Goal: Task Accomplishment & Management: Use online tool/utility

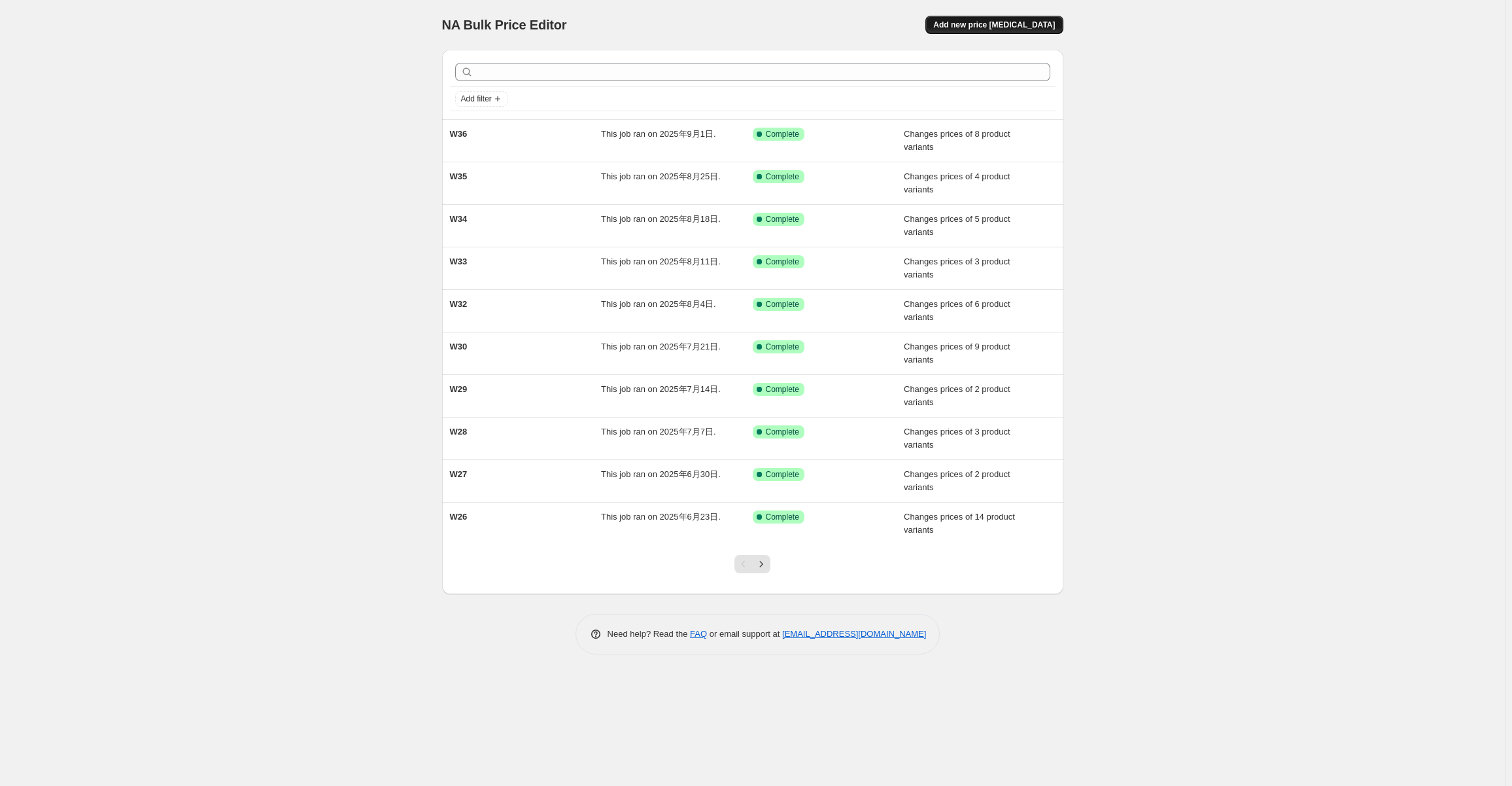
click at [988, 23] on span "Add new price [MEDICAL_DATA]" at bounding box center [994, 25] width 122 height 11
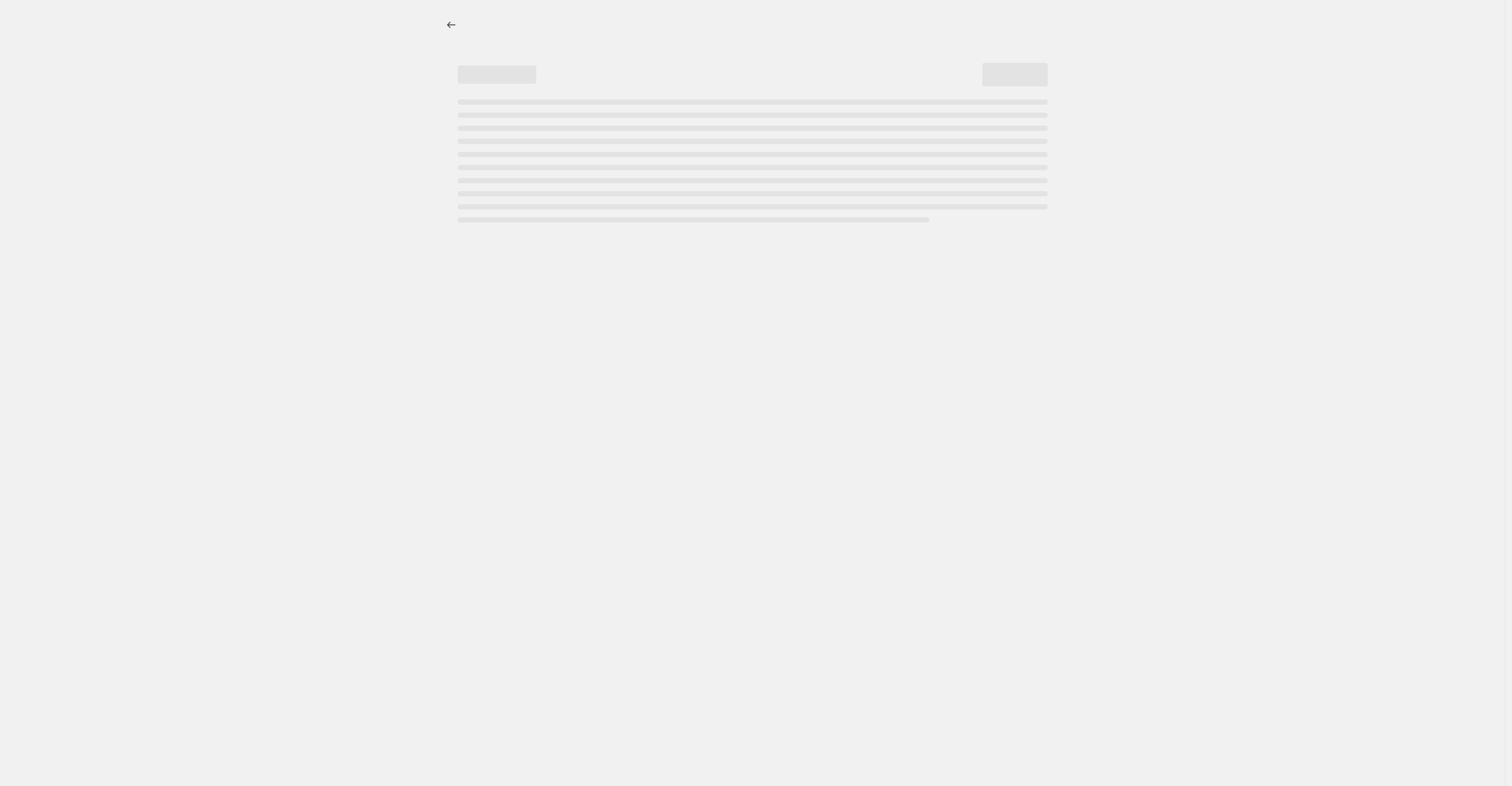
select select "percentage"
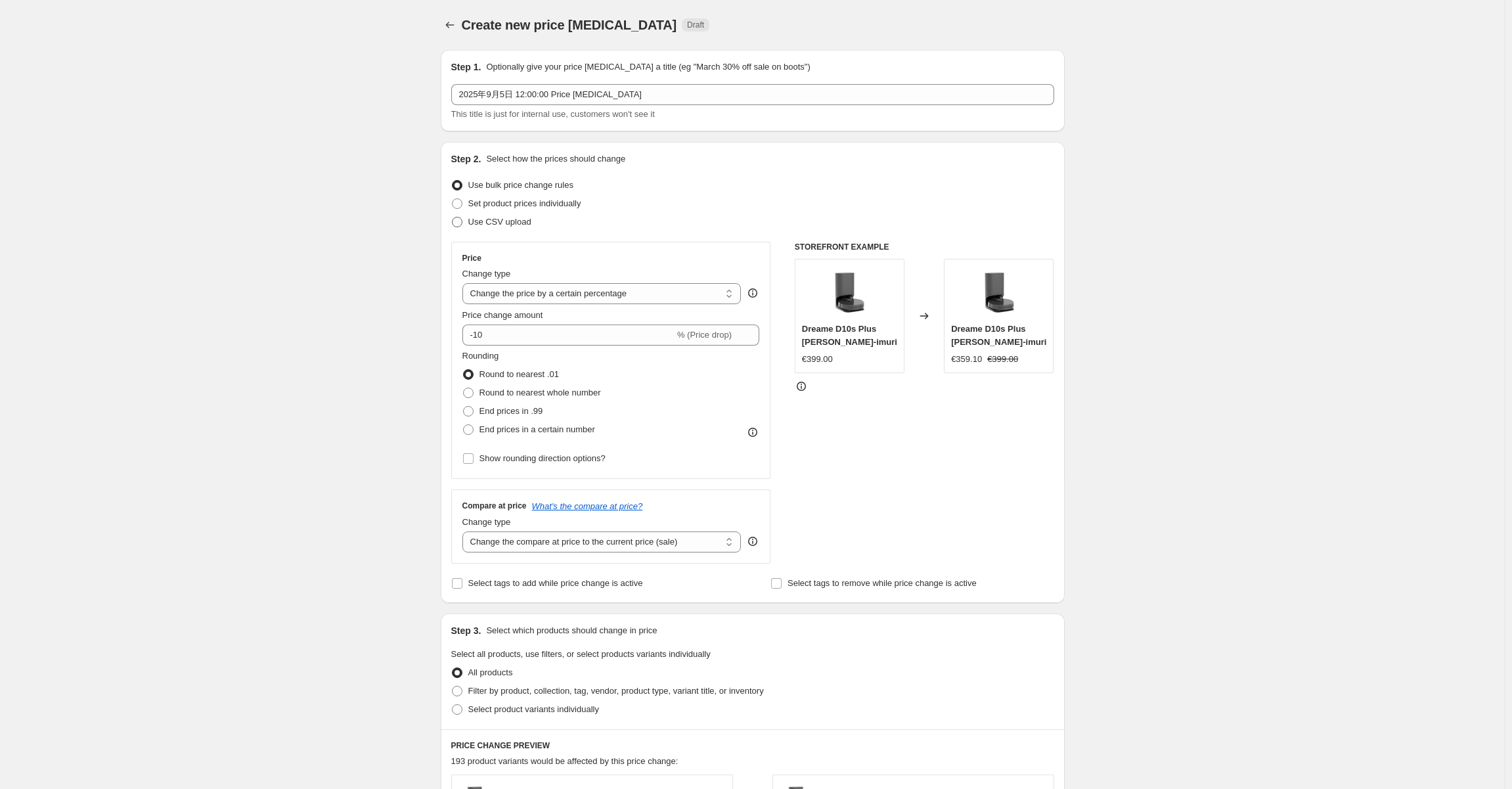
click at [482, 223] on span "Use CSV upload" at bounding box center [499, 221] width 63 height 10
click at [452, 217] on input "Use CSV upload" at bounding box center [452, 217] width 1 height 1
radio input "true"
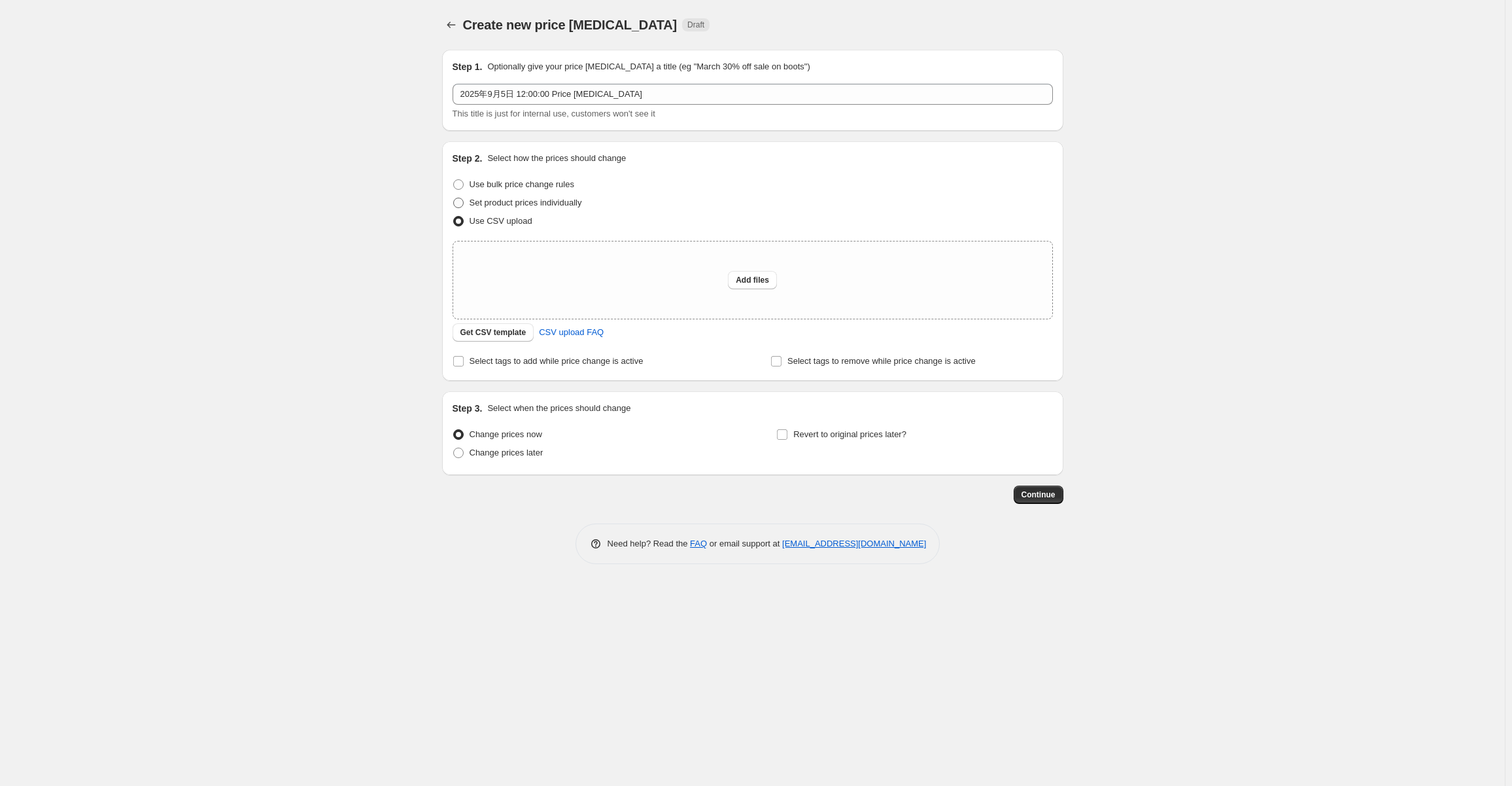
click at [517, 207] on span "Set product prices individually" at bounding box center [526, 202] width 113 height 10
click at [454, 199] on input "Set product prices individually" at bounding box center [453, 198] width 1 height 1
radio input "true"
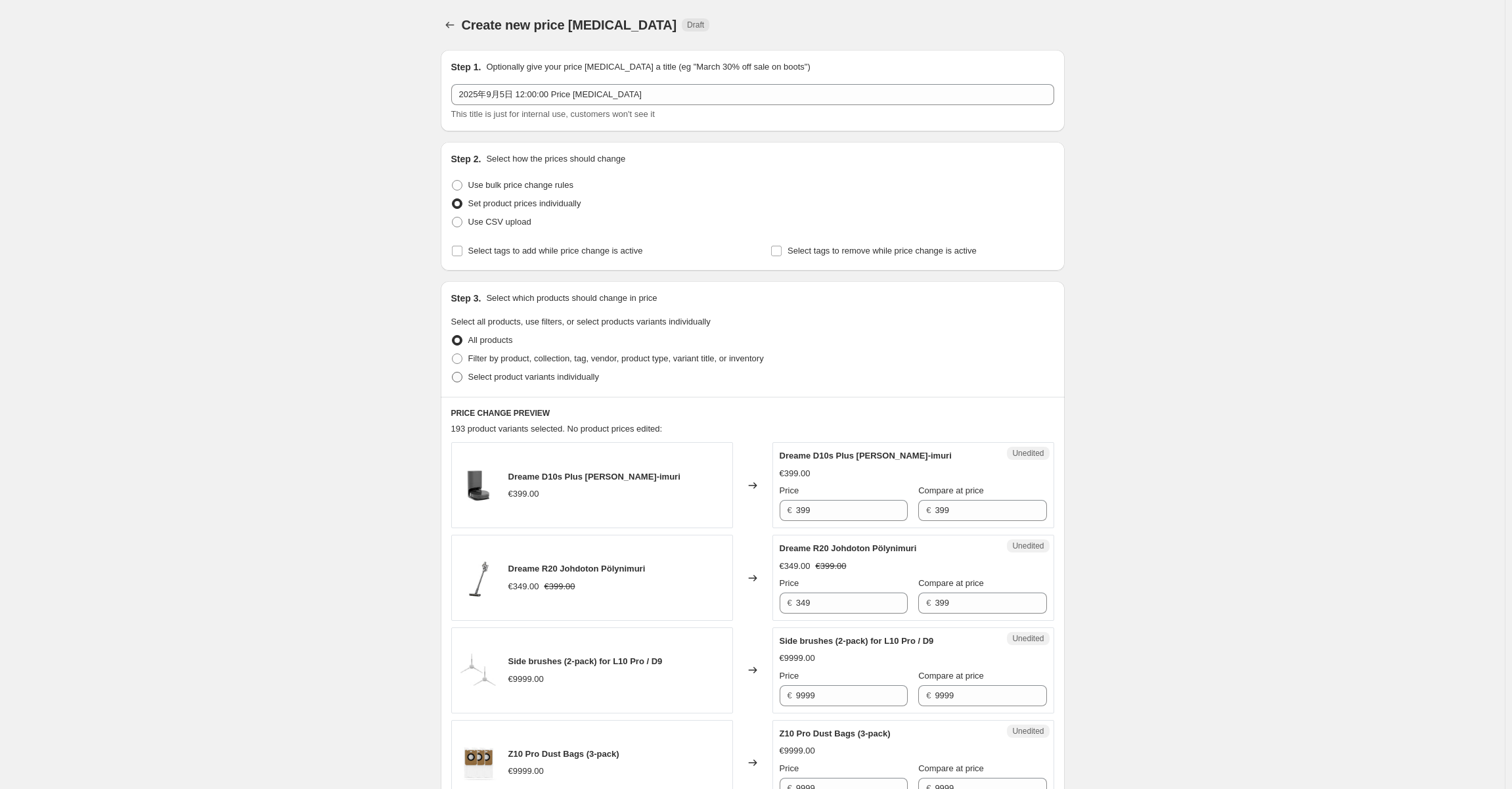
click at [526, 374] on span "Select product variants individually" at bounding box center [533, 376] width 131 height 10
click at [452, 372] on input "Select product variants individually" at bounding box center [452, 371] width 1 height 1
radio input "true"
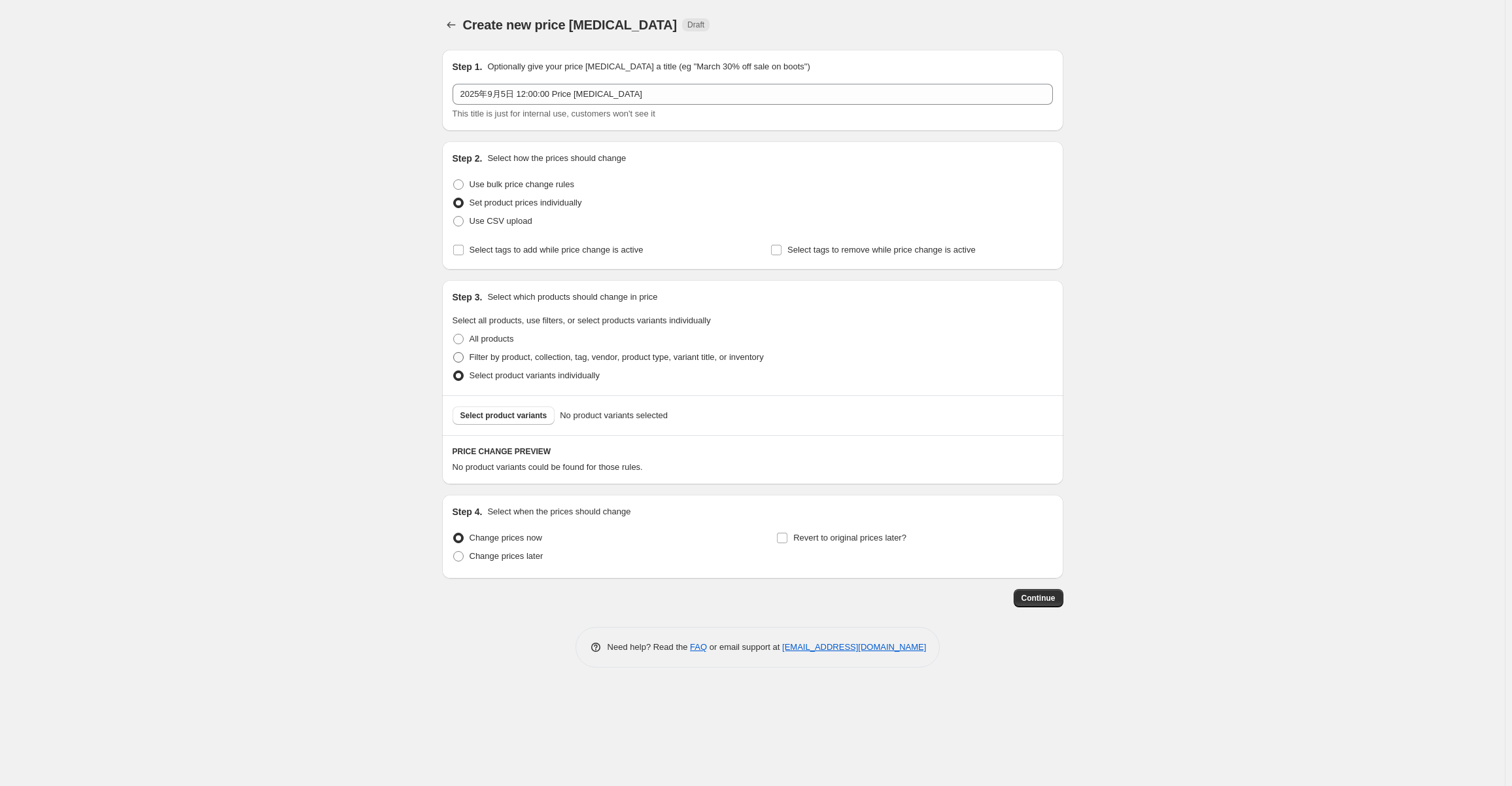
click at [488, 355] on span "Filter by product, collection, tag, vendor, product type, variant title, or inv…" at bounding box center [616, 357] width 294 height 10
click at [454, 353] on input "Filter by product, collection, tag, vendor, product type, variant title, or inv…" at bounding box center [453, 352] width 1 height 1
radio input "true"
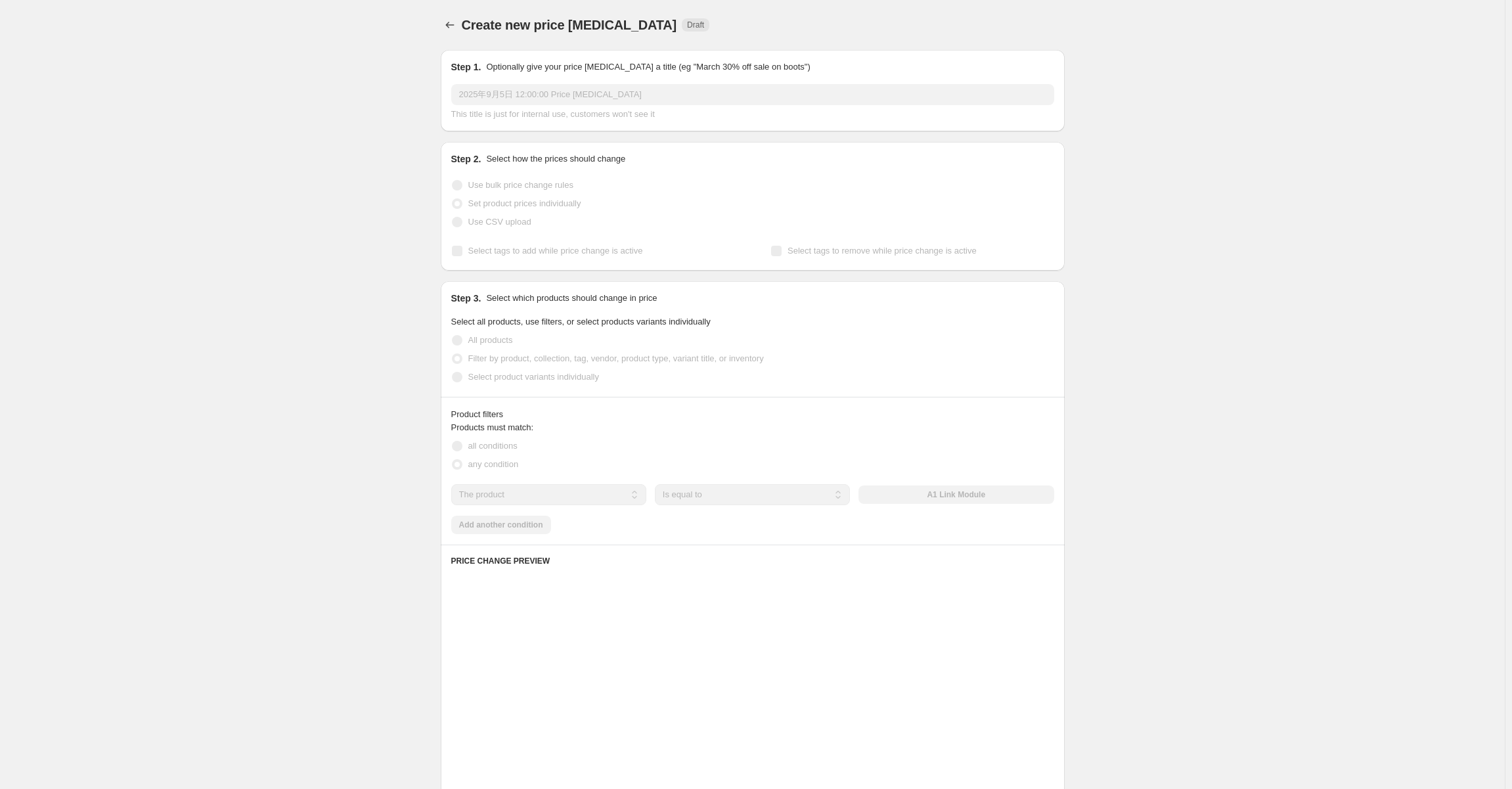
click at [496, 381] on span "Select product variants individually" at bounding box center [533, 376] width 131 height 10
click at [499, 379] on span "Select product variants individually" at bounding box center [533, 376] width 131 height 10
click at [452, 372] on input "Select product variants individually" at bounding box center [452, 371] width 1 height 1
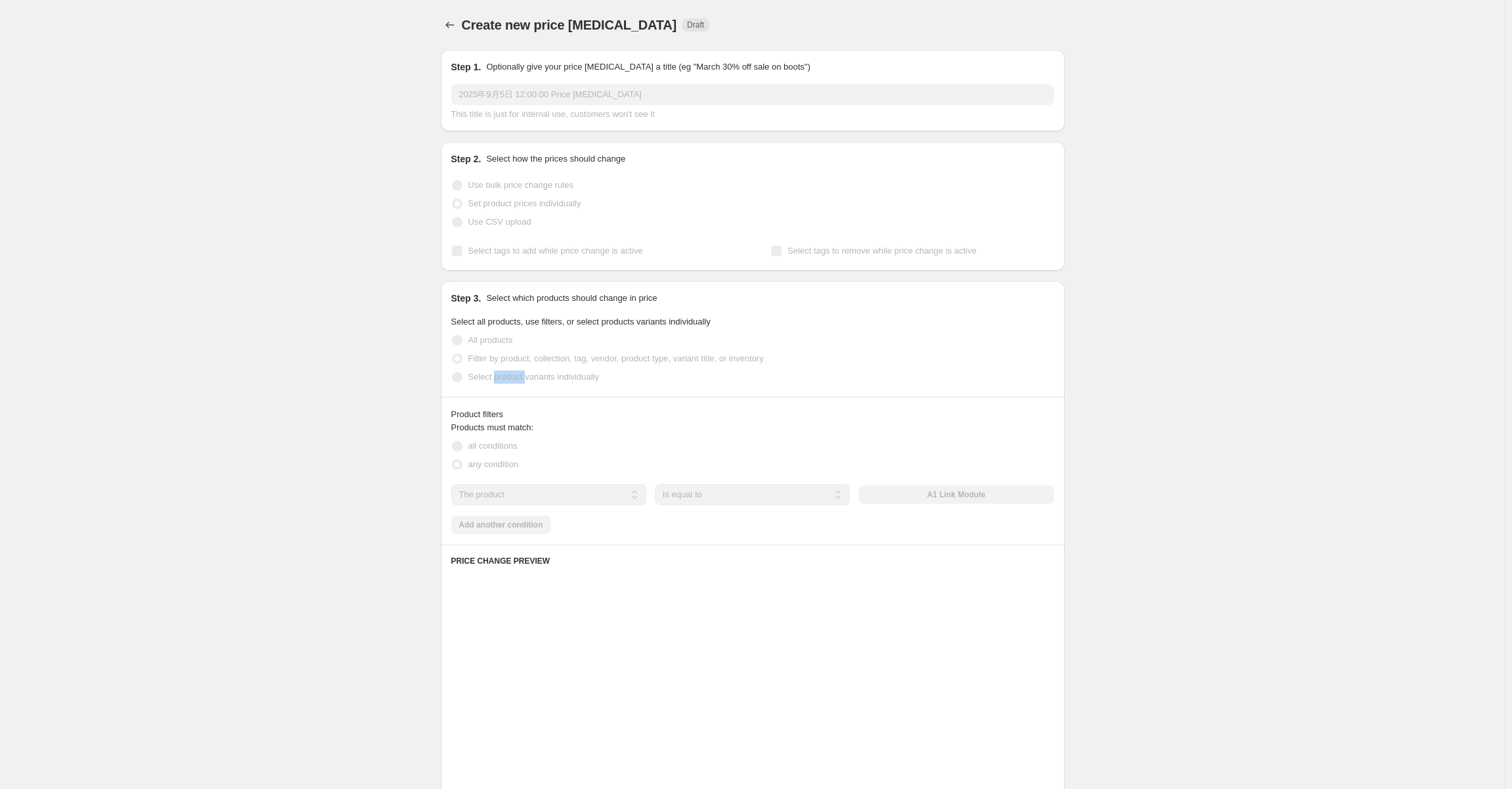
radio input "true"
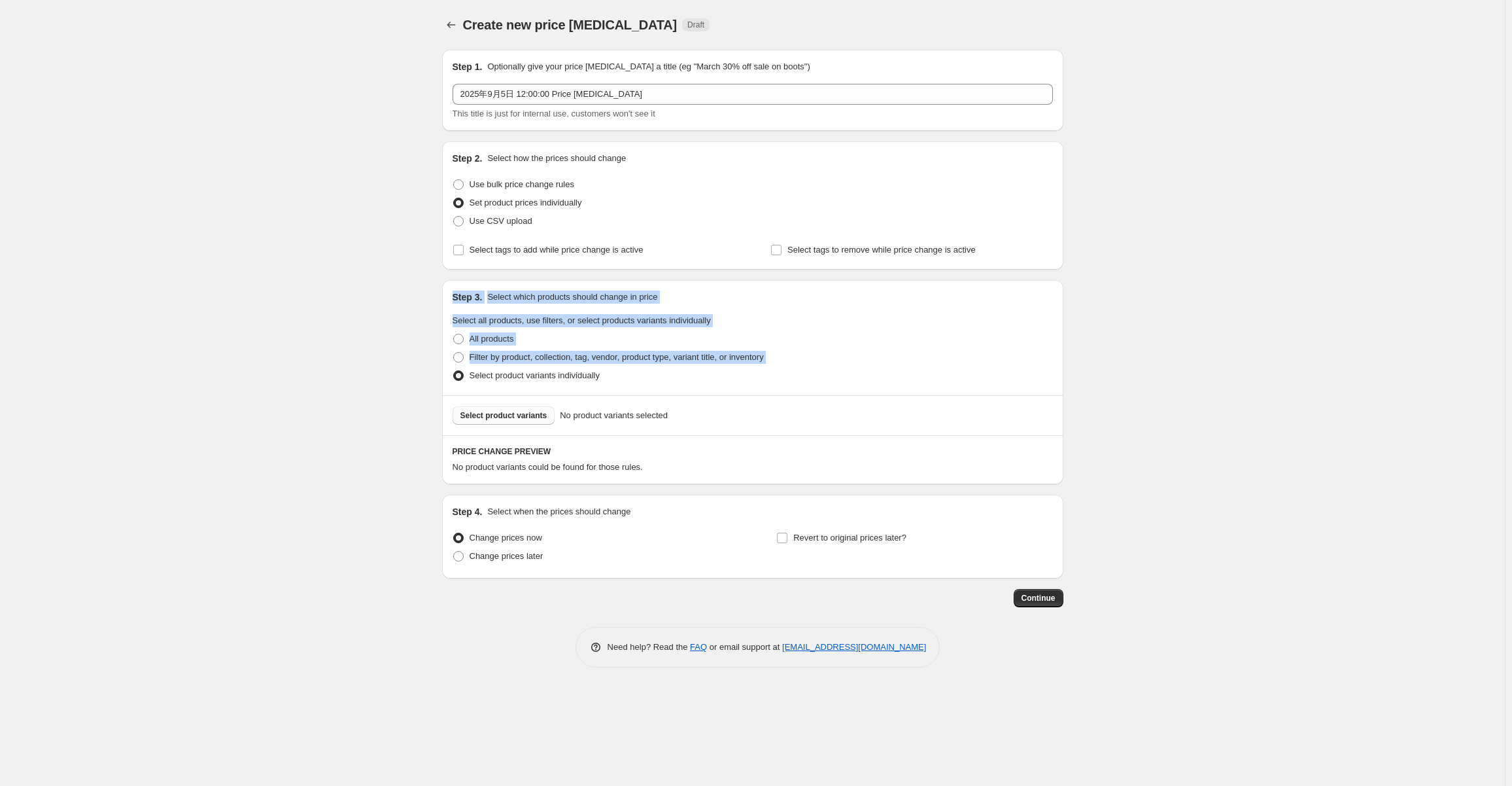
click at [471, 409] on button "Select product variants" at bounding box center [504, 415] width 103 height 18
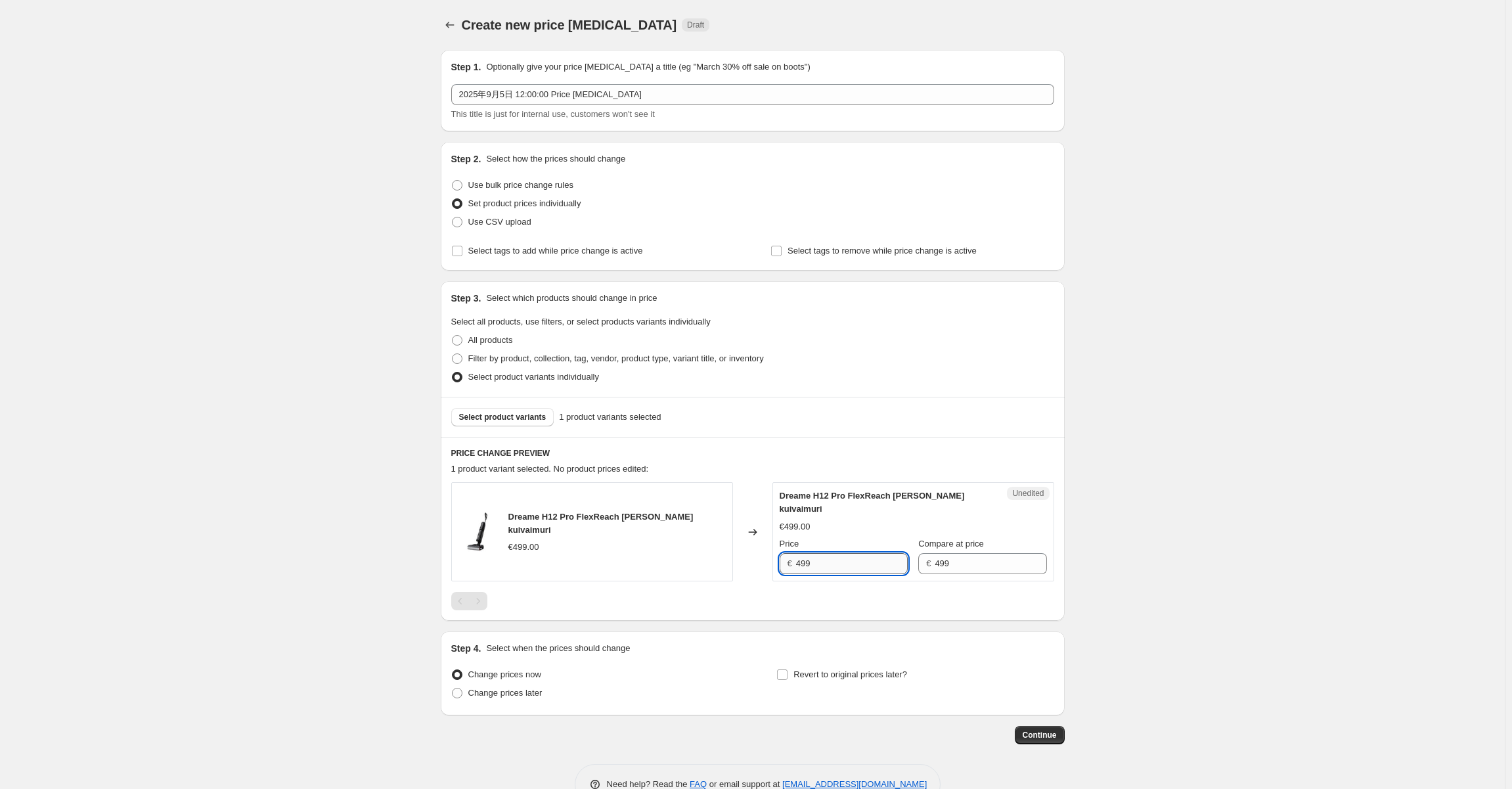
click at [804, 565] on input "499" at bounding box center [852, 563] width 112 height 21
type input "459"
click at [870, 421] on div "Select product variants 1 product variants selected" at bounding box center [752, 417] width 603 height 18
drag, startPoint x: 467, startPoint y: 698, endPoint x: 553, endPoint y: 673, distance: 89.6
click at [467, 698] on label "Change prices later" at bounding box center [496, 692] width 91 height 18
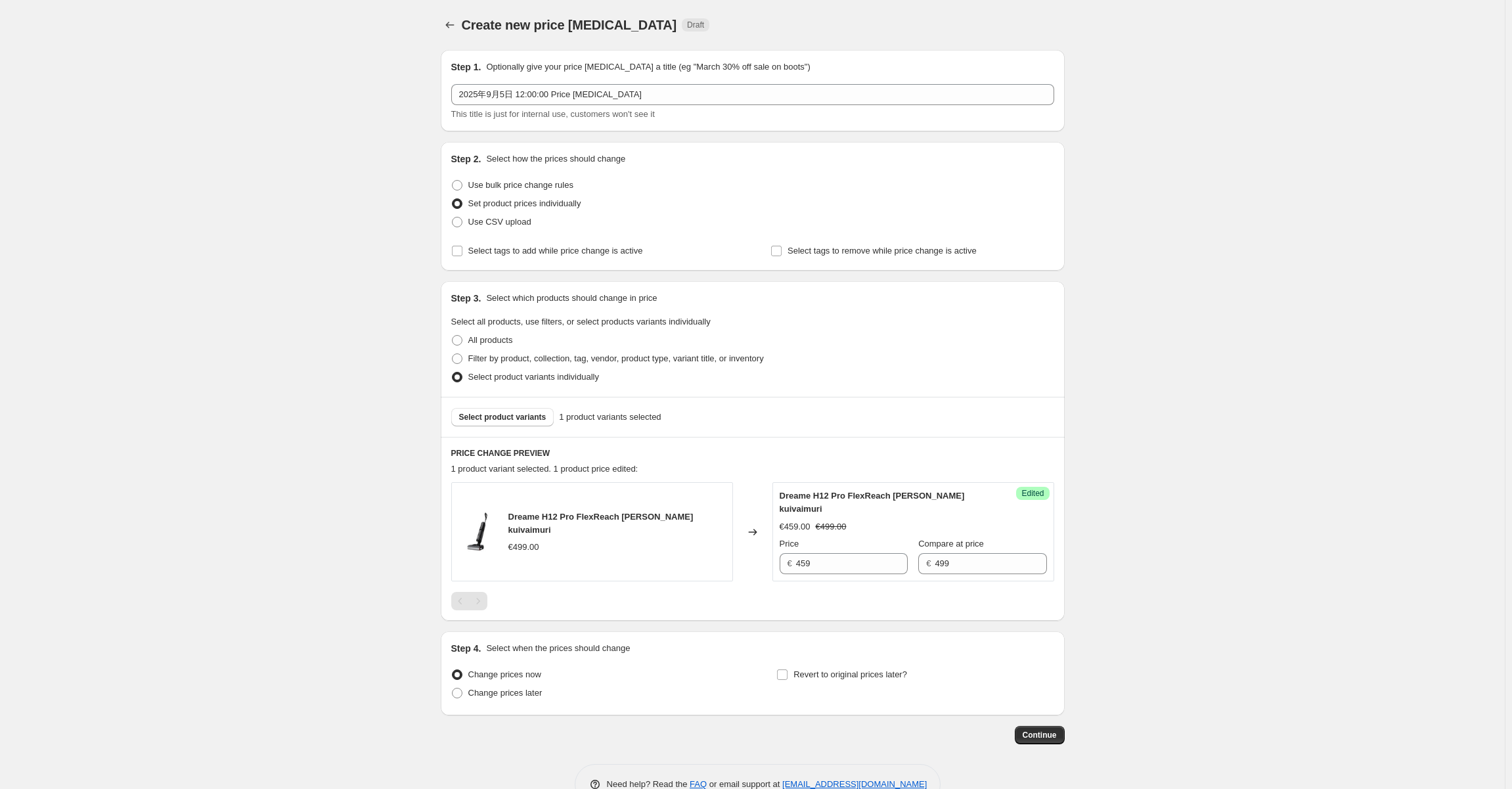
click at [452, 688] on input "Change prices later" at bounding box center [452, 688] width 1 height 1
radio input "true"
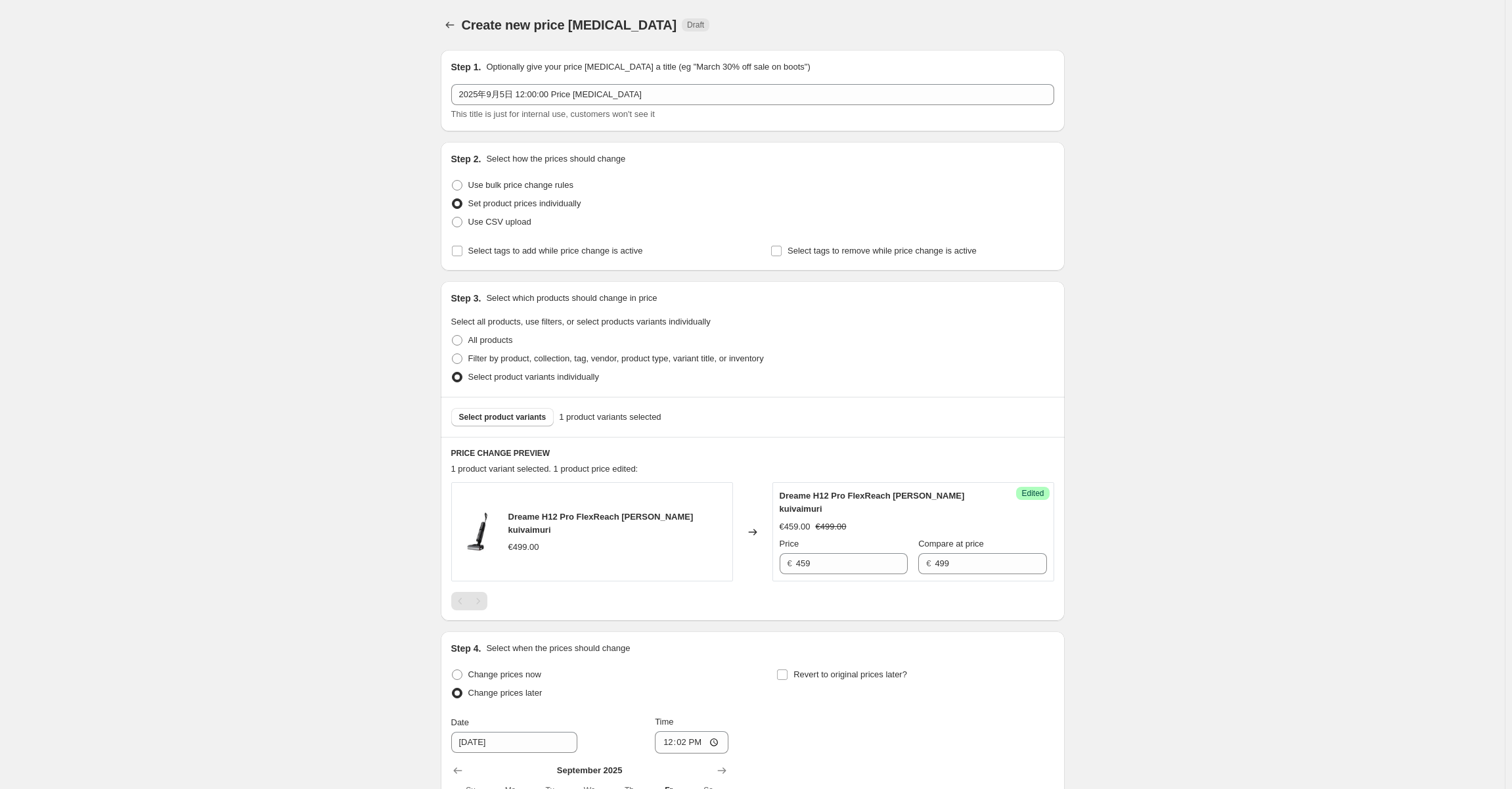
scroll to position [260, 0]
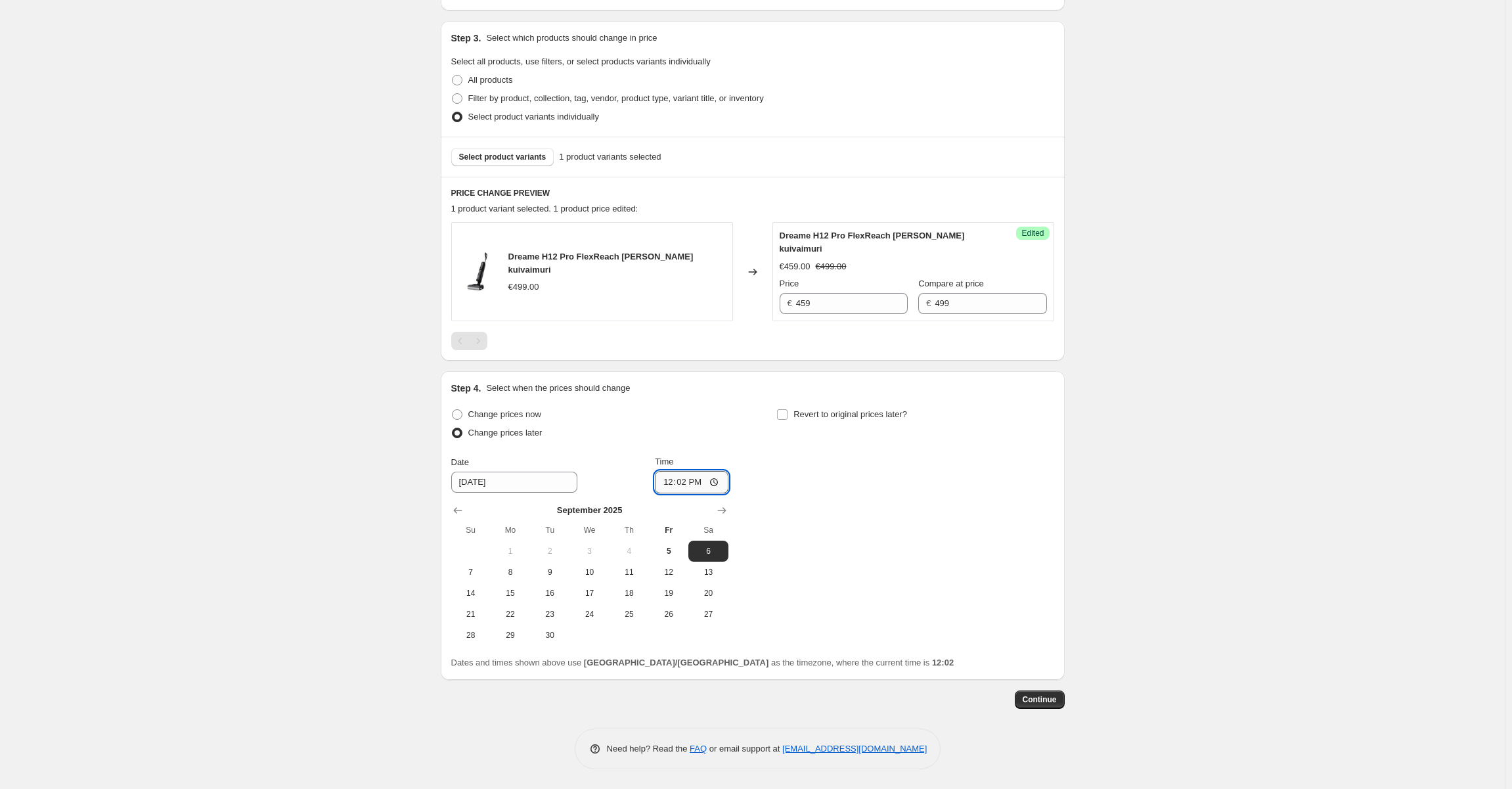
click at [681, 484] on input "12:02" at bounding box center [691, 482] width 73 height 23
type input "07:00"
click at [516, 572] on span "8" at bounding box center [511, 572] width 29 height 11
type input "9/8/2025"
click at [844, 545] on div "Change prices now Change prices later Date 9/8/2025 Time 07:00 September 2025 S…" at bounding box center [752, 525] width 603 height 240
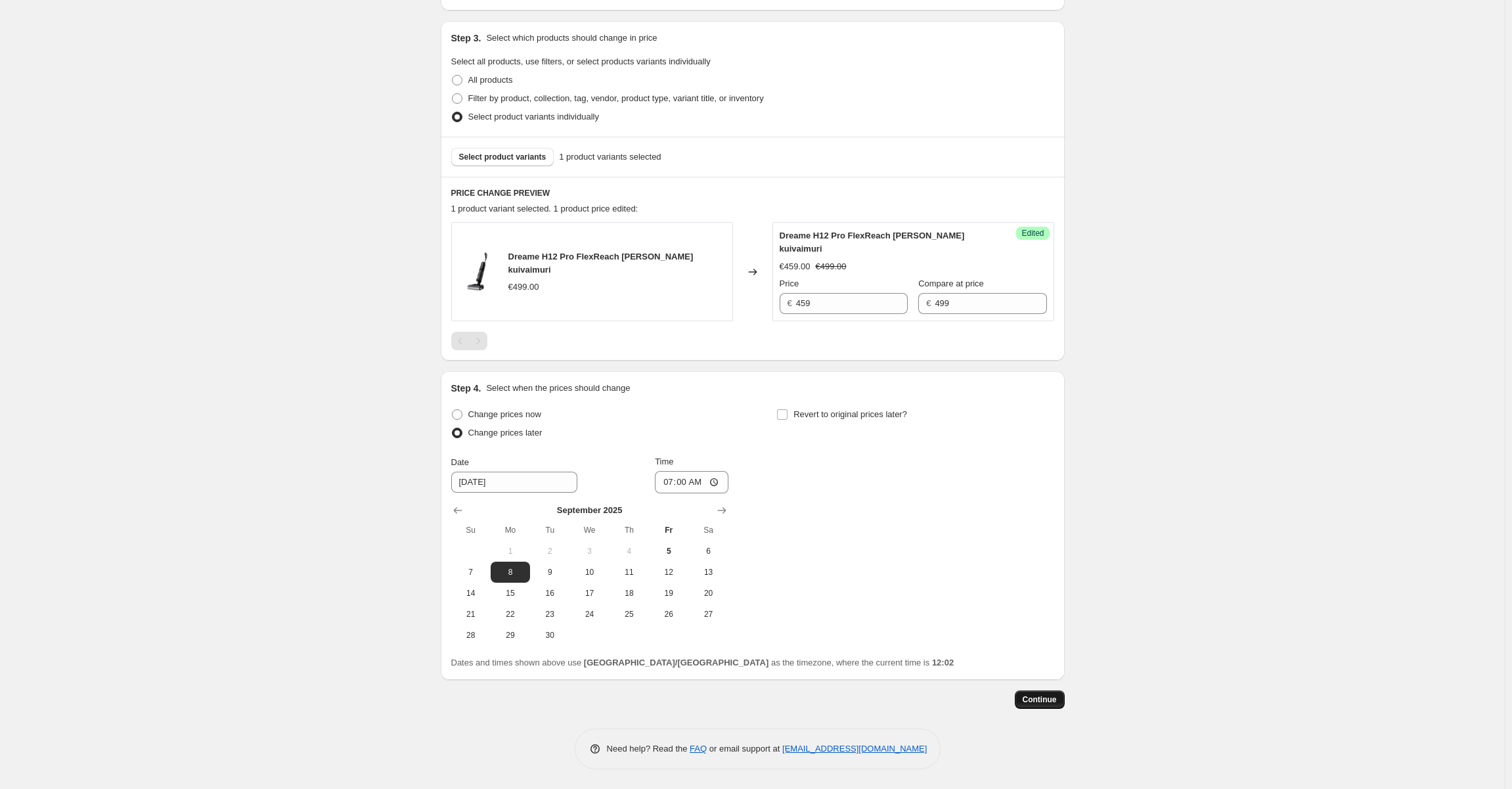
click at [1051, 697] on span "Continue" at bounding box center [1039, 699] width 34 height 11
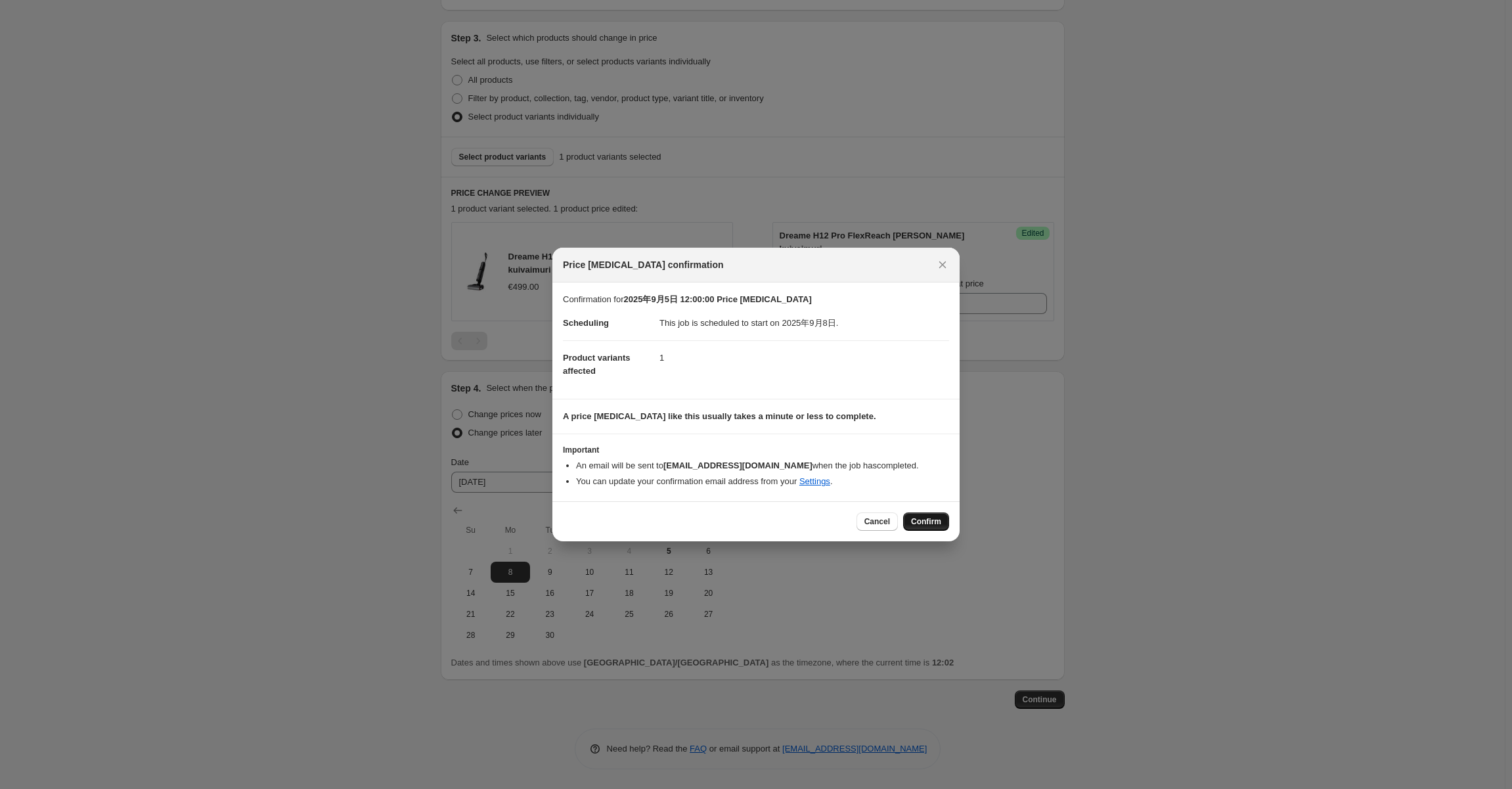
click at [928, 514] on button "Confirm" at bounding box center [926, 521] width 46 height 18
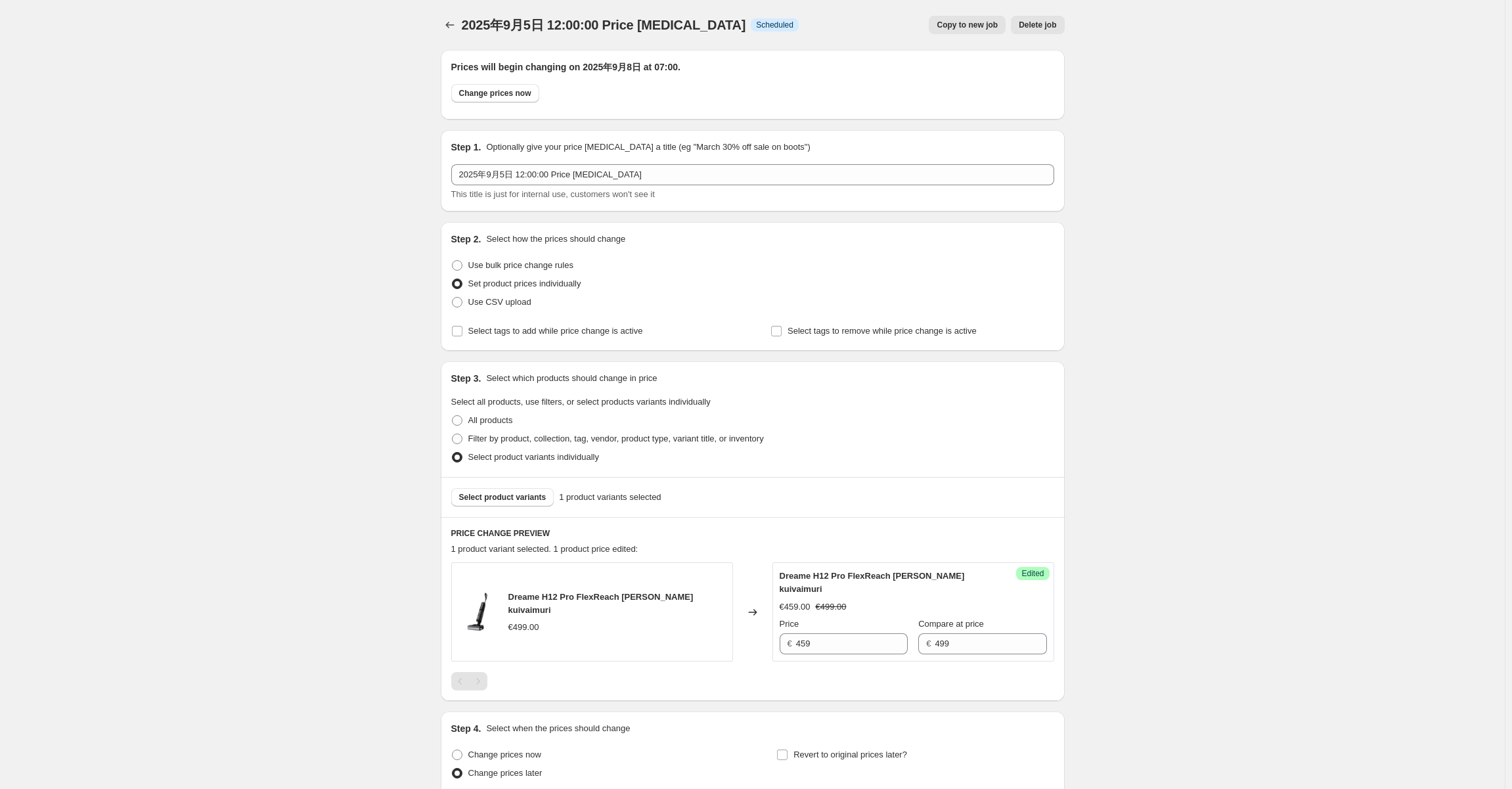
drag, startPoint x: 378, startPoint y: 201, endPoint x: 369, endPoint y: 194, distance: 11.4
click at [377, 200] on div "2025年9月5日 12:00:00 Price change job. This page is ready 2025年9月5日 12:00:00 Pric…" at bounding box center [752, 564] width 1504 height 1129
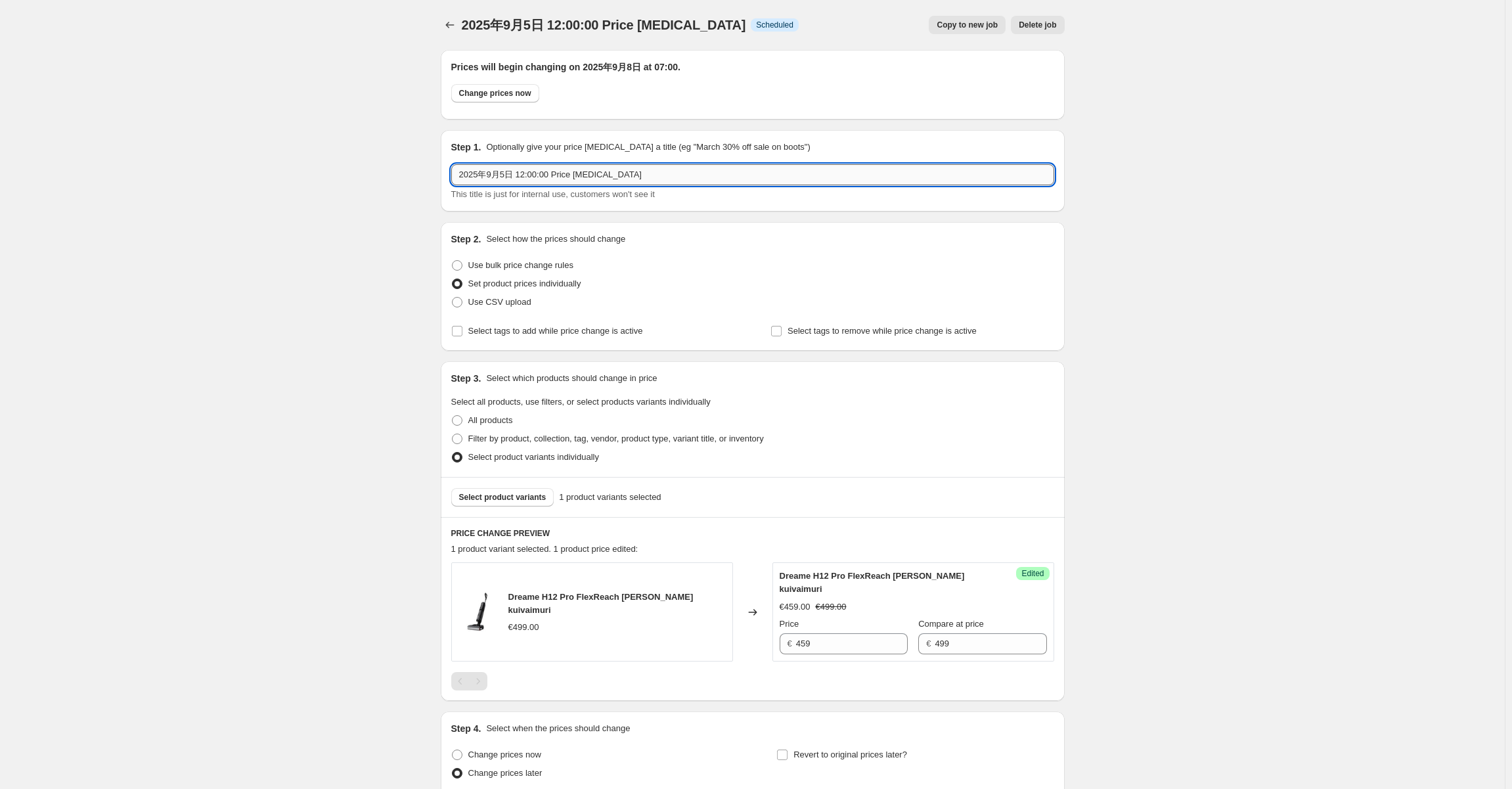
click at [628, 180] on input "2025年9月5日 12:00:00 Price change job" at bounding box center [752, 174] width 603 height 21
click at [631, 165] on input "2025年9月5日 12:00:00 Price change job" at bounding box center [752, 174] width 603 height 21
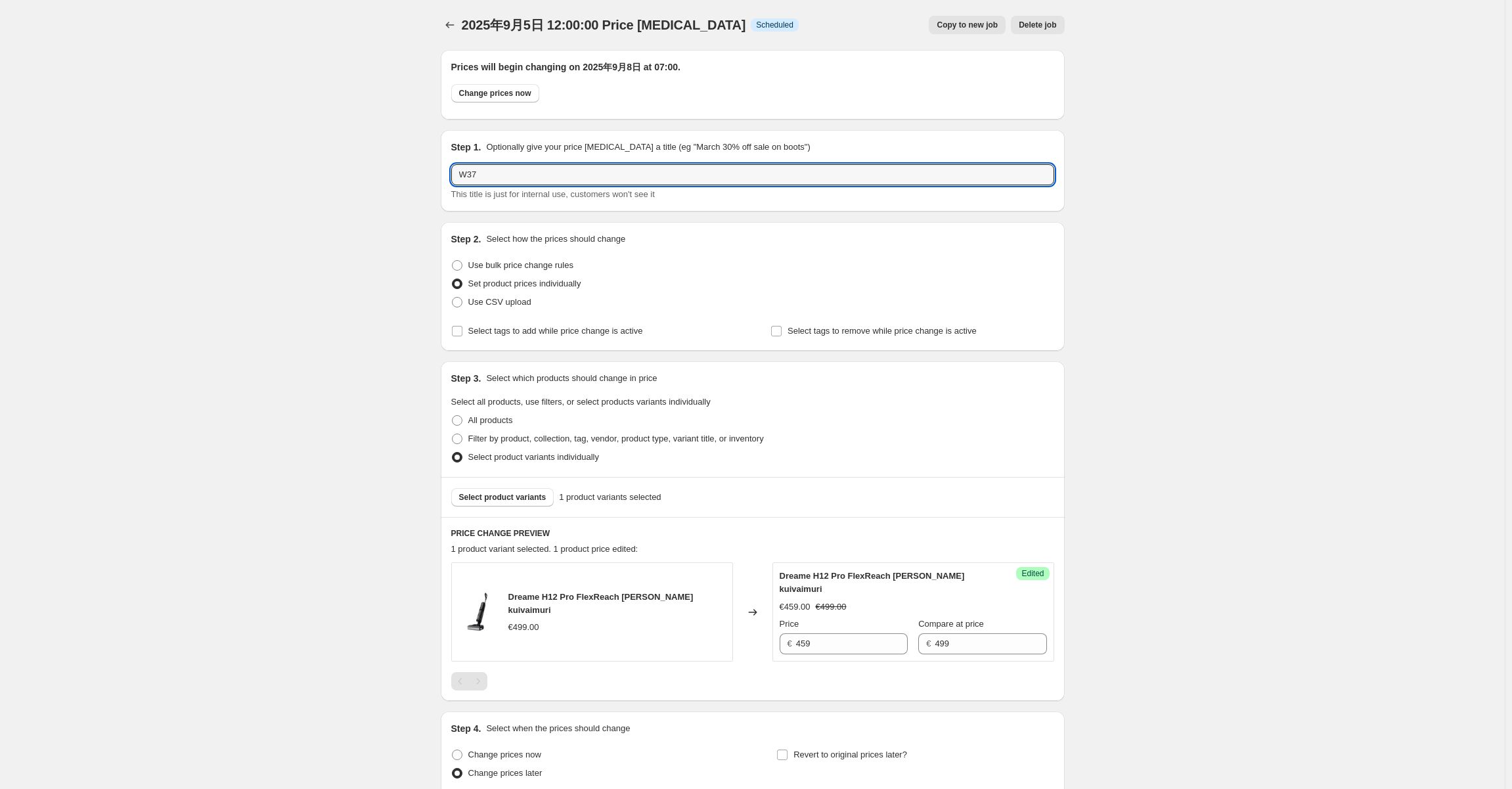
click at [902, 99] on div "Change prices now" at bounding box center [752, 96] width 603 height 25
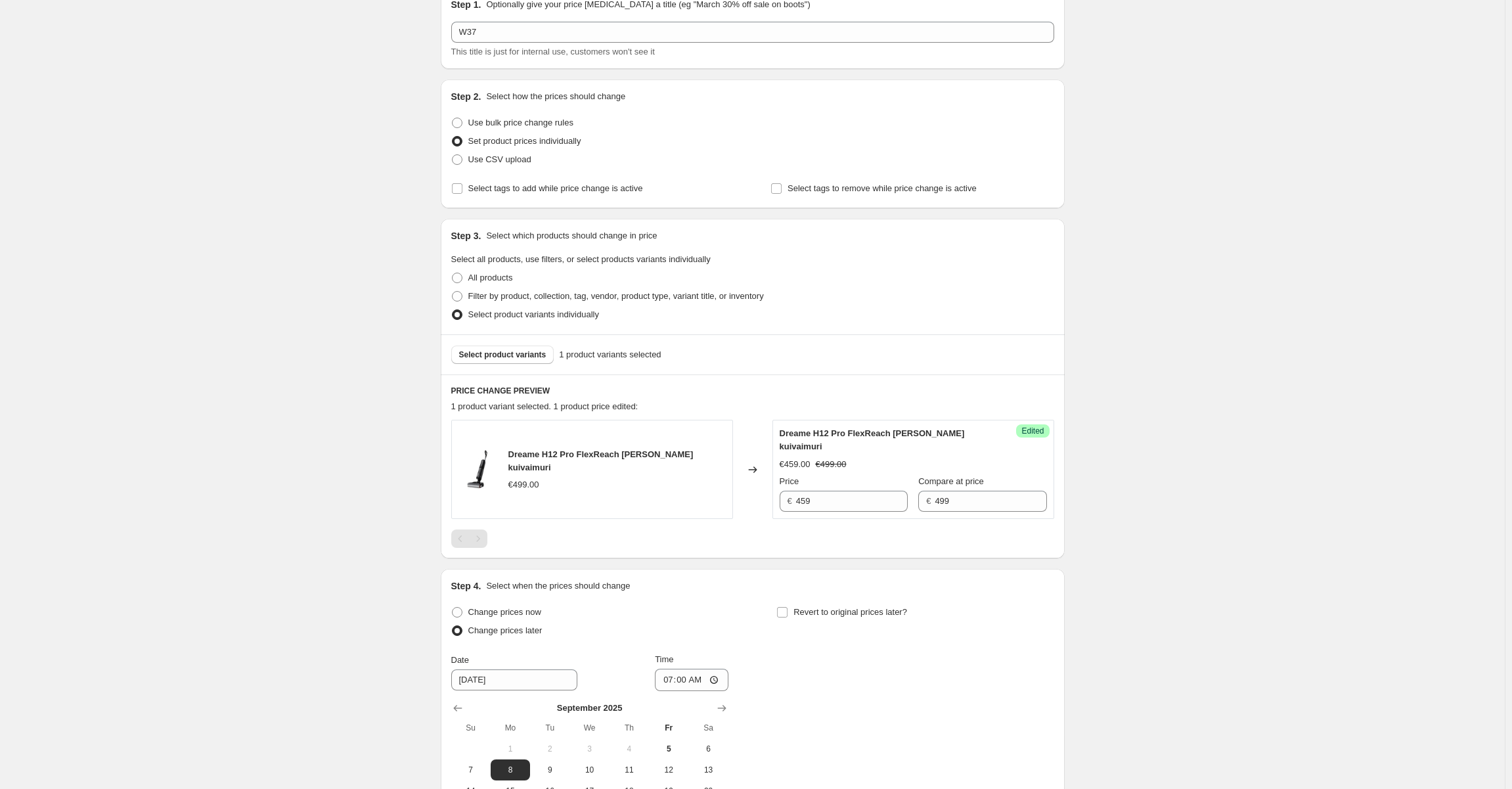
scroll to position [341, 0]
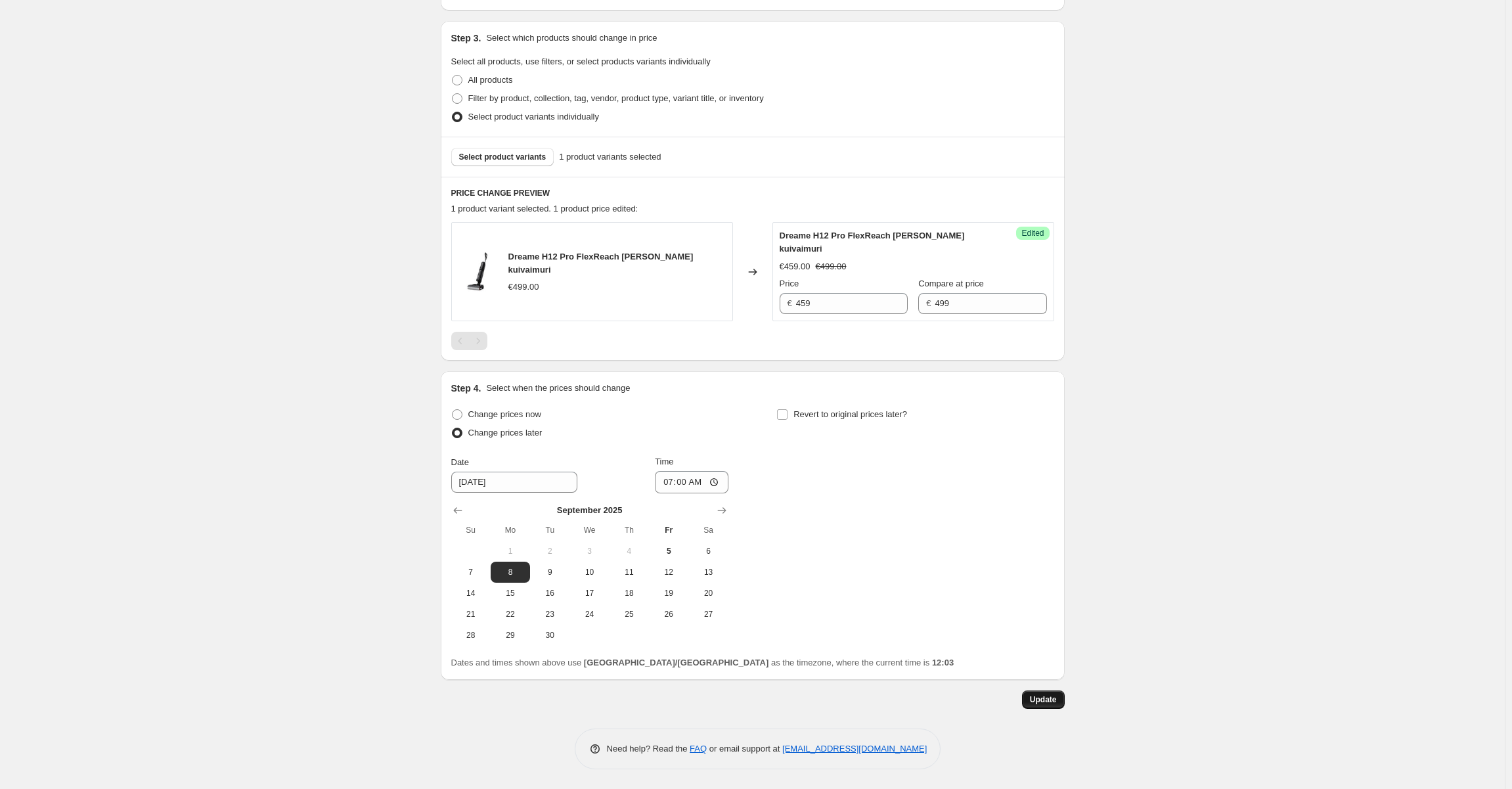
click at [1041, 698] on span "Update" at bounding box center [1044, 699] width 27 height 11
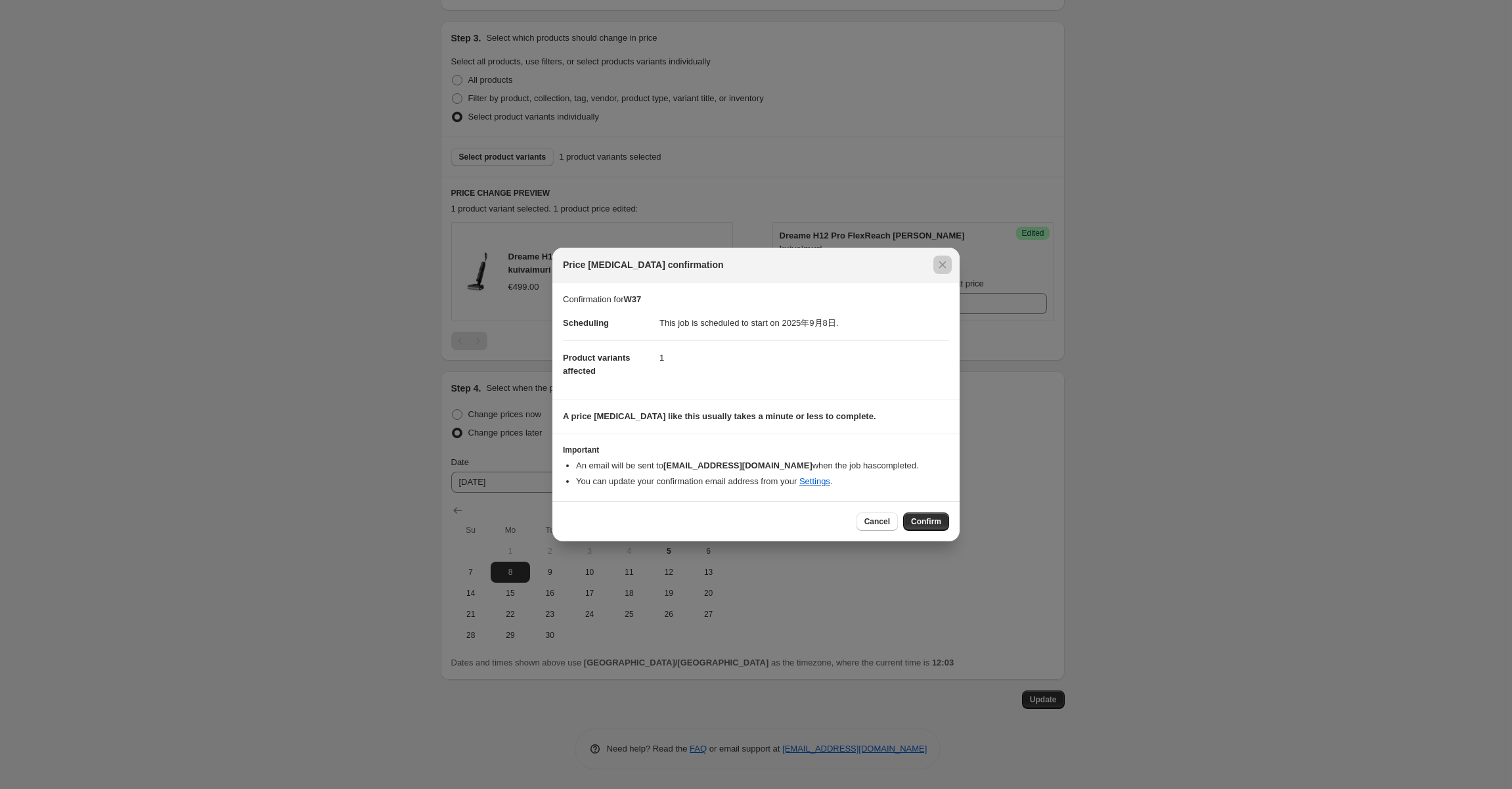
click at [1143, 651] on div at bounding box center [756, 394] width 1512 height 789
type input "2025年9月5日 12:00:00 Price change job"
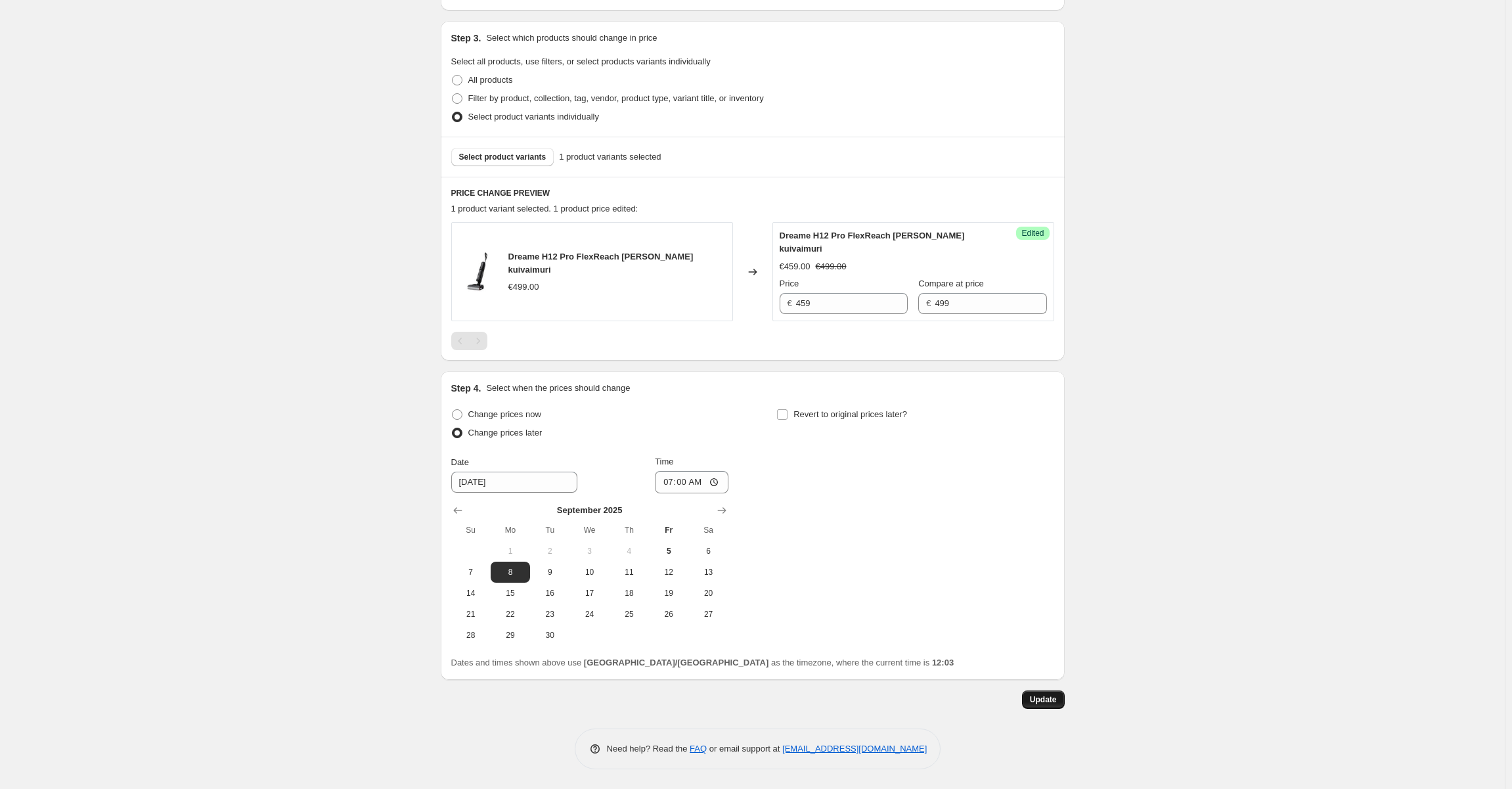
click at [1040, 699] on span "Update" at bounding box center [1044, 699] width 27 height 11
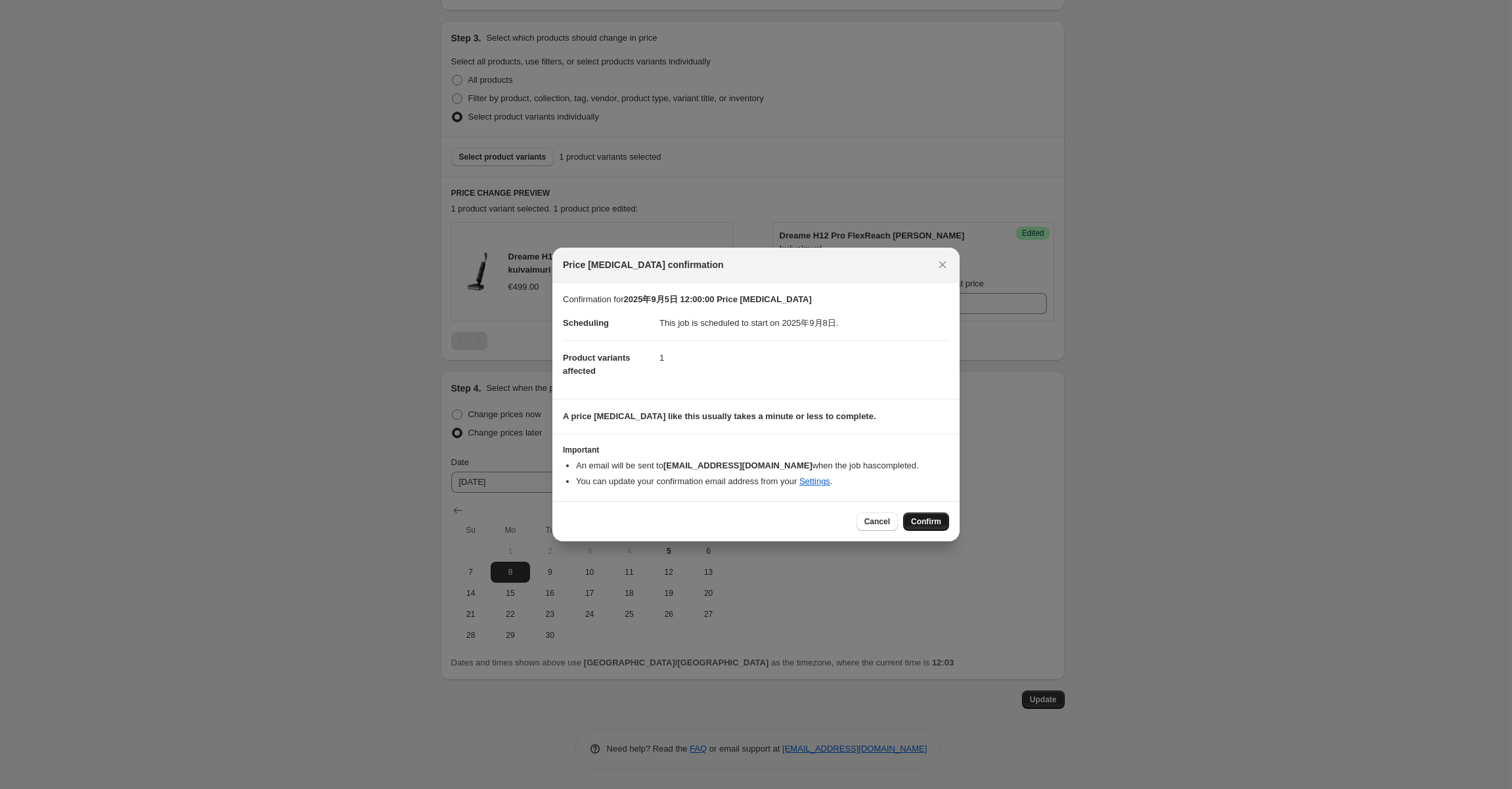
click at [929, 524] on span "Confirm" at bounding box center [926, 522] width 30 height 11
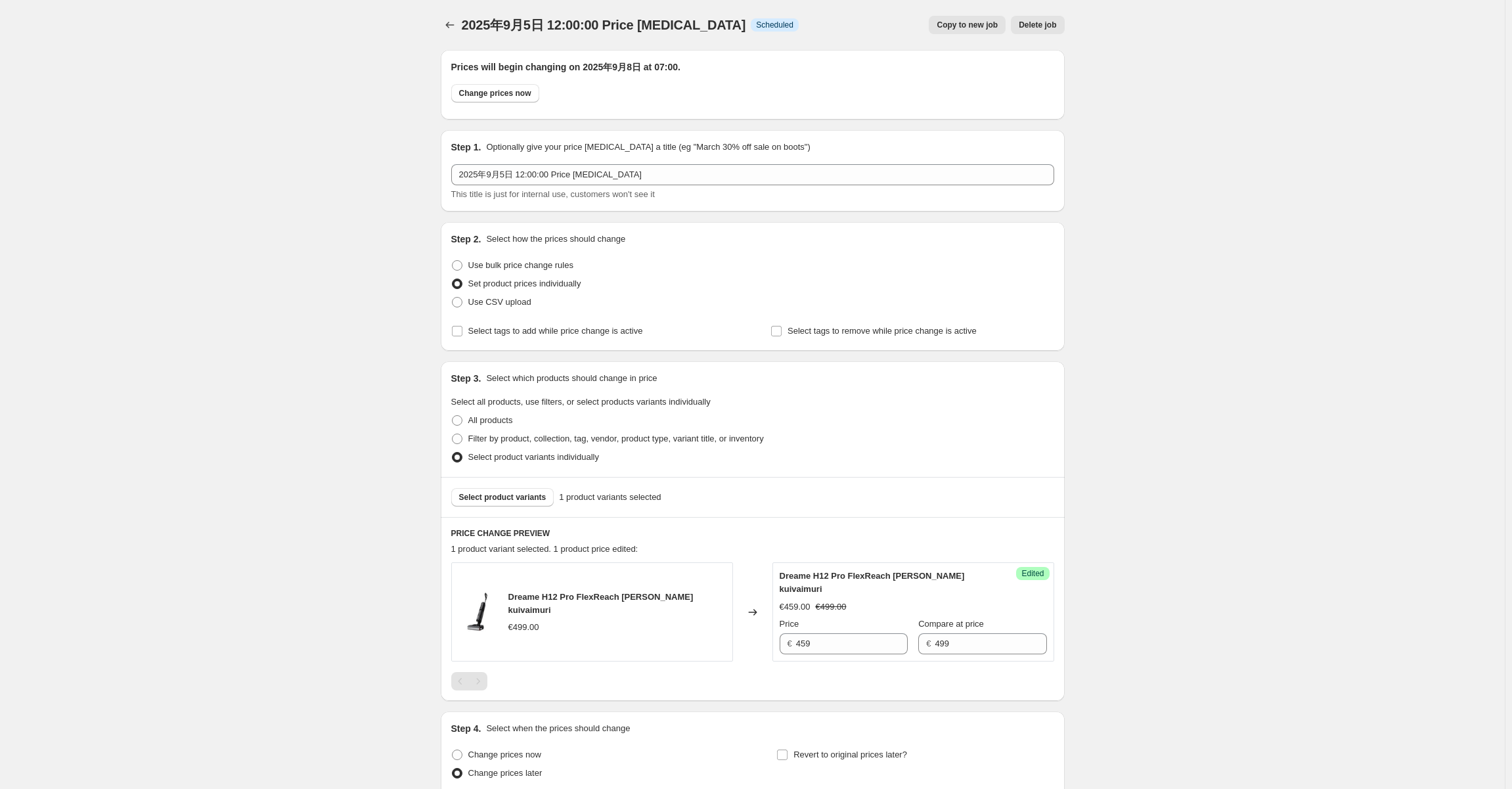
click at [322, 72] on div "2025年9月5日 12:00:00 Price change job. This page is ready 2025年9月5日 12:00:00 Pric…" at bounding box center [752, 564] width 1504 height 1129
click at [456, 21] on icon "Price change jobs" at bounding box center [449, 24] width 13 height 13
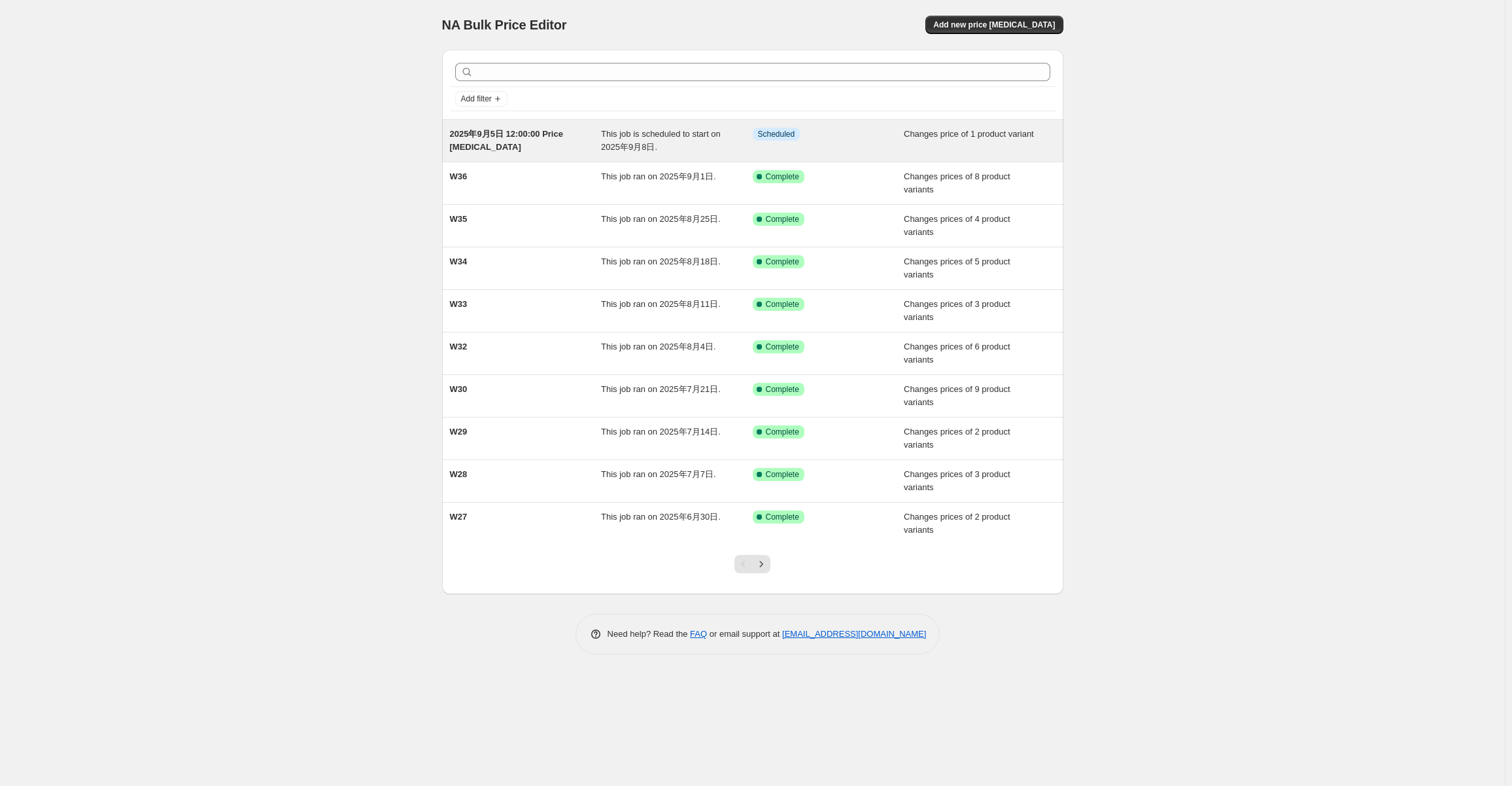
click at [563, 147] on div "2025年9月5日 12:00:00 Price change job" at bounding box center [526, 141] width 152 height 26
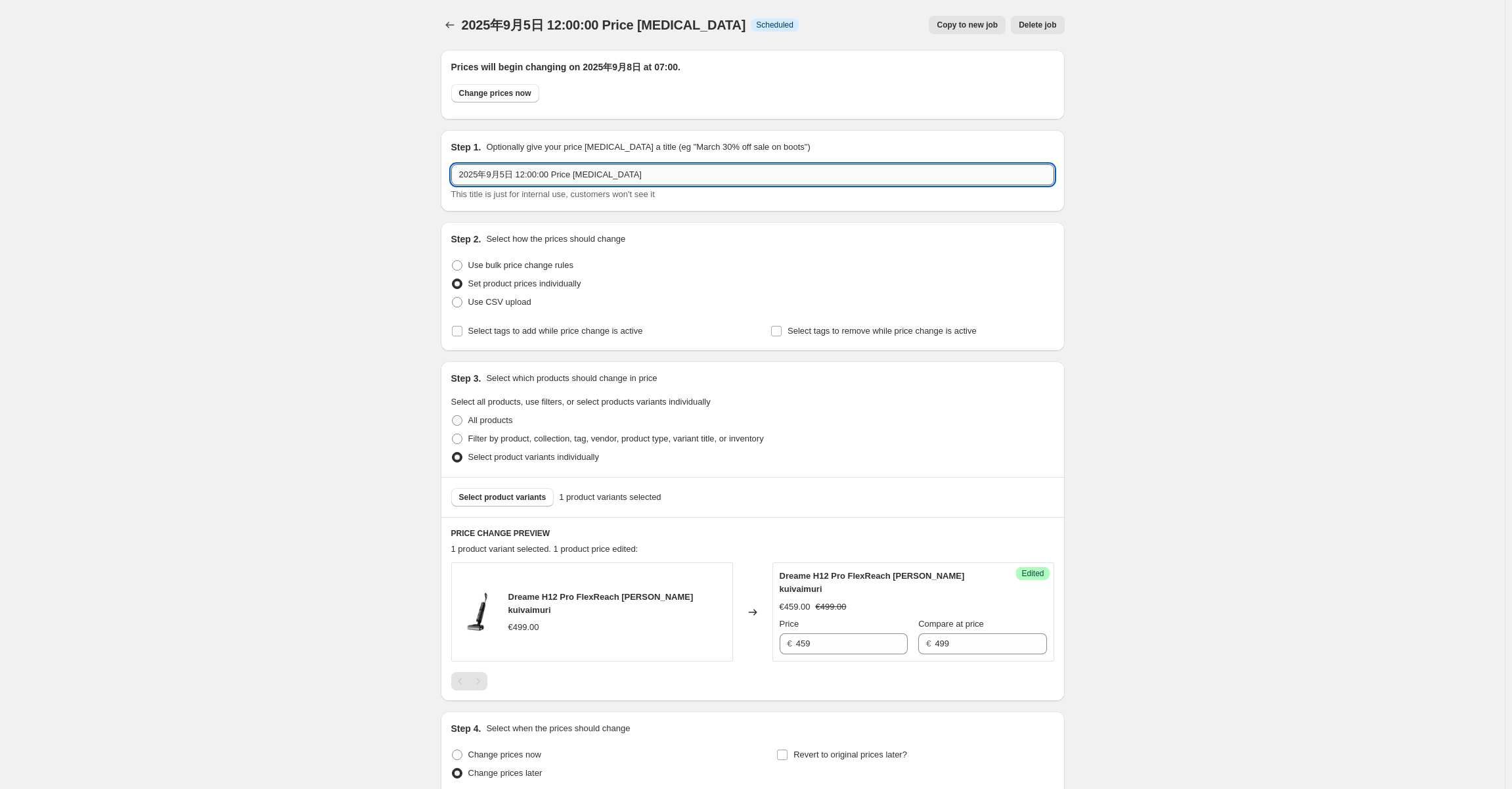
click at [636, 172] on input "2025年9月5日 12:00:00 Price change job" at bounding box center [752, 174] width 603 height 21
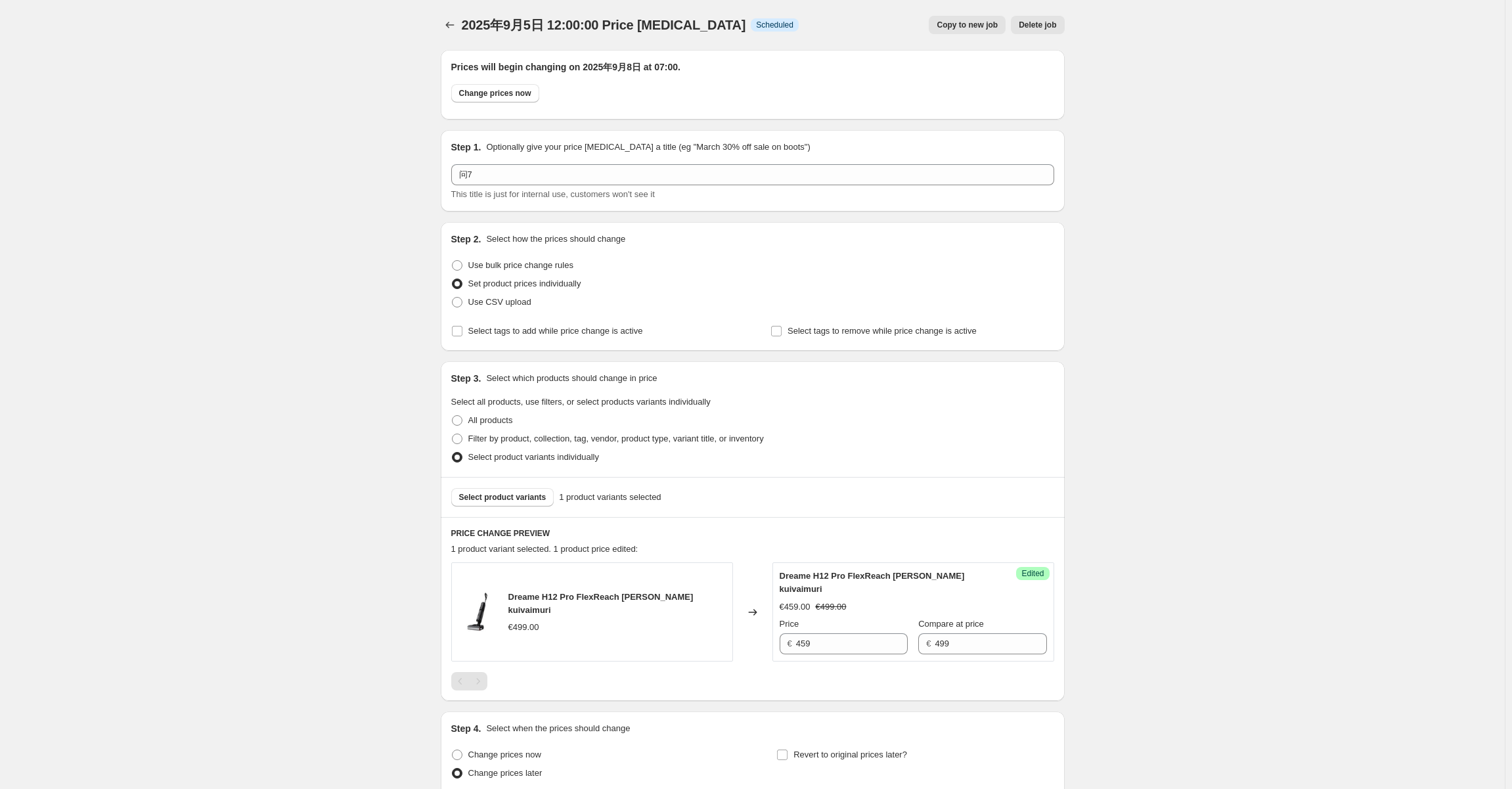
click at [781, 111] on div "Prices will begin changing on 2025年9月8日 at 07:00. Change prices now" at bounding box center [753, 85] width 624 height 69
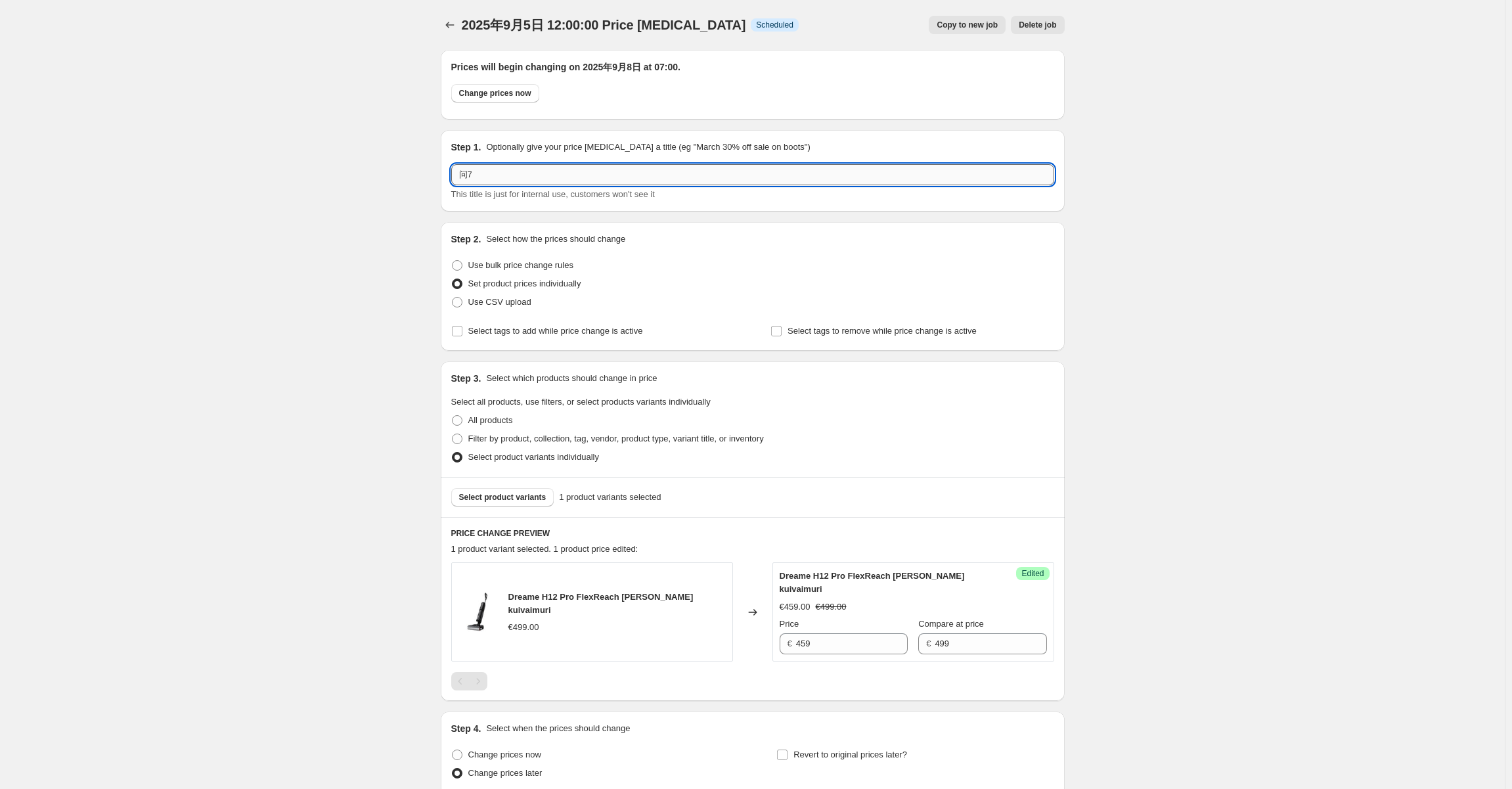
click at [532, 177] on input "问7" at bounding box center [752, 174] width 603 height 21
type input "W37"
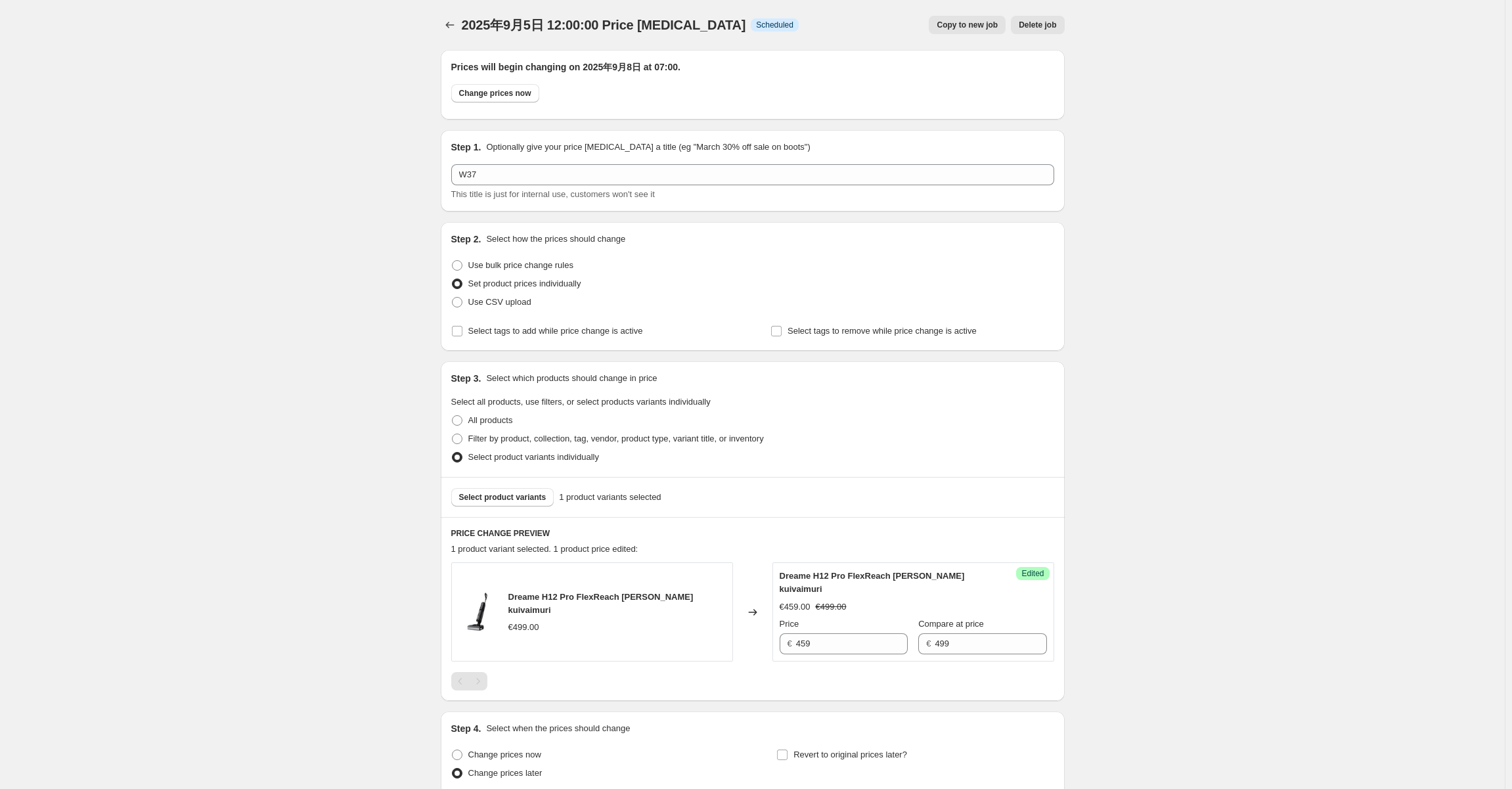
click at [574, 141] on p "Optionally give your price change job a title (eg "March 30% off sale on boots")" at bounding box center [648, 146] width 324 height 13
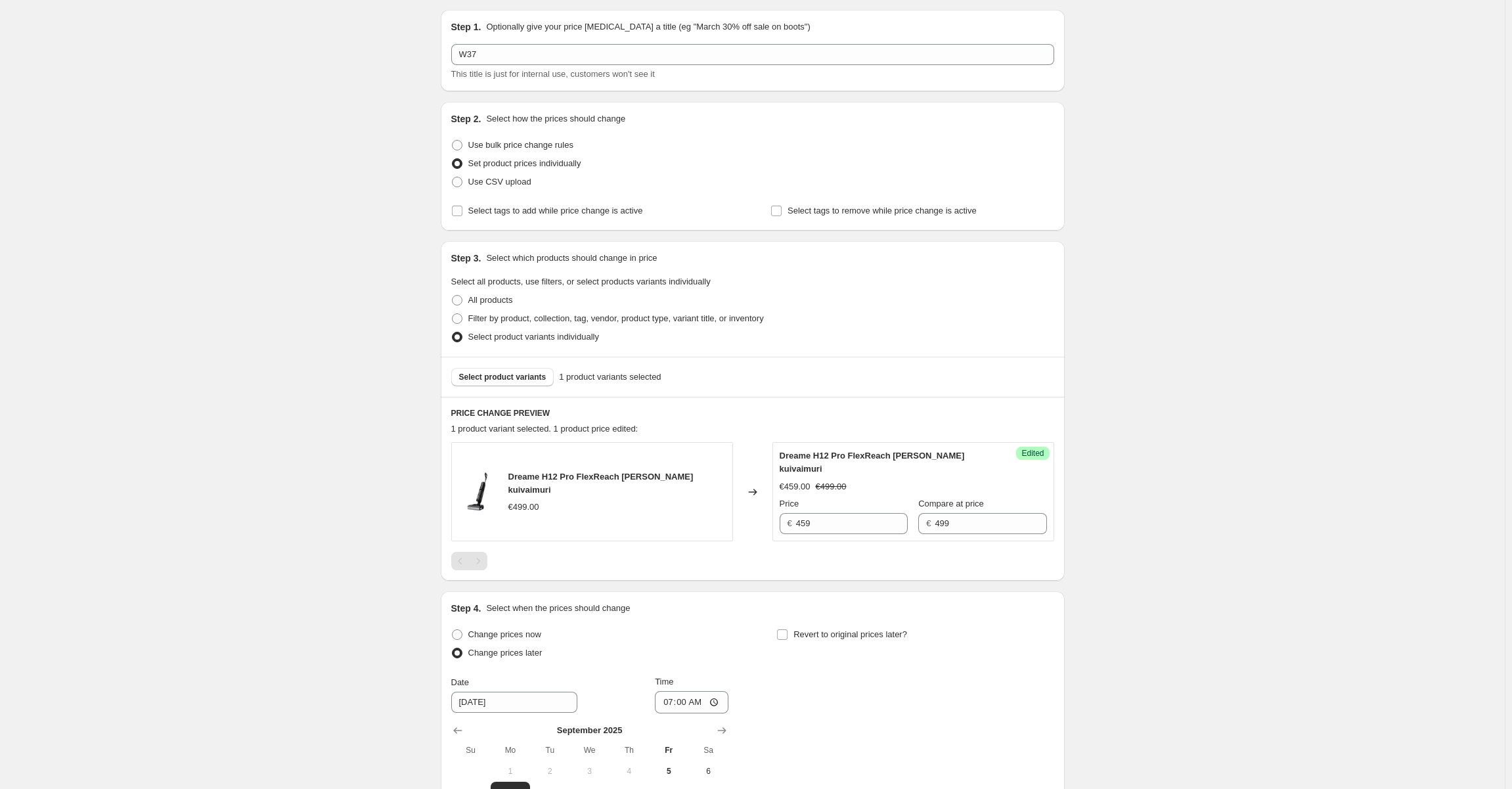
scroll to position [341, 0]
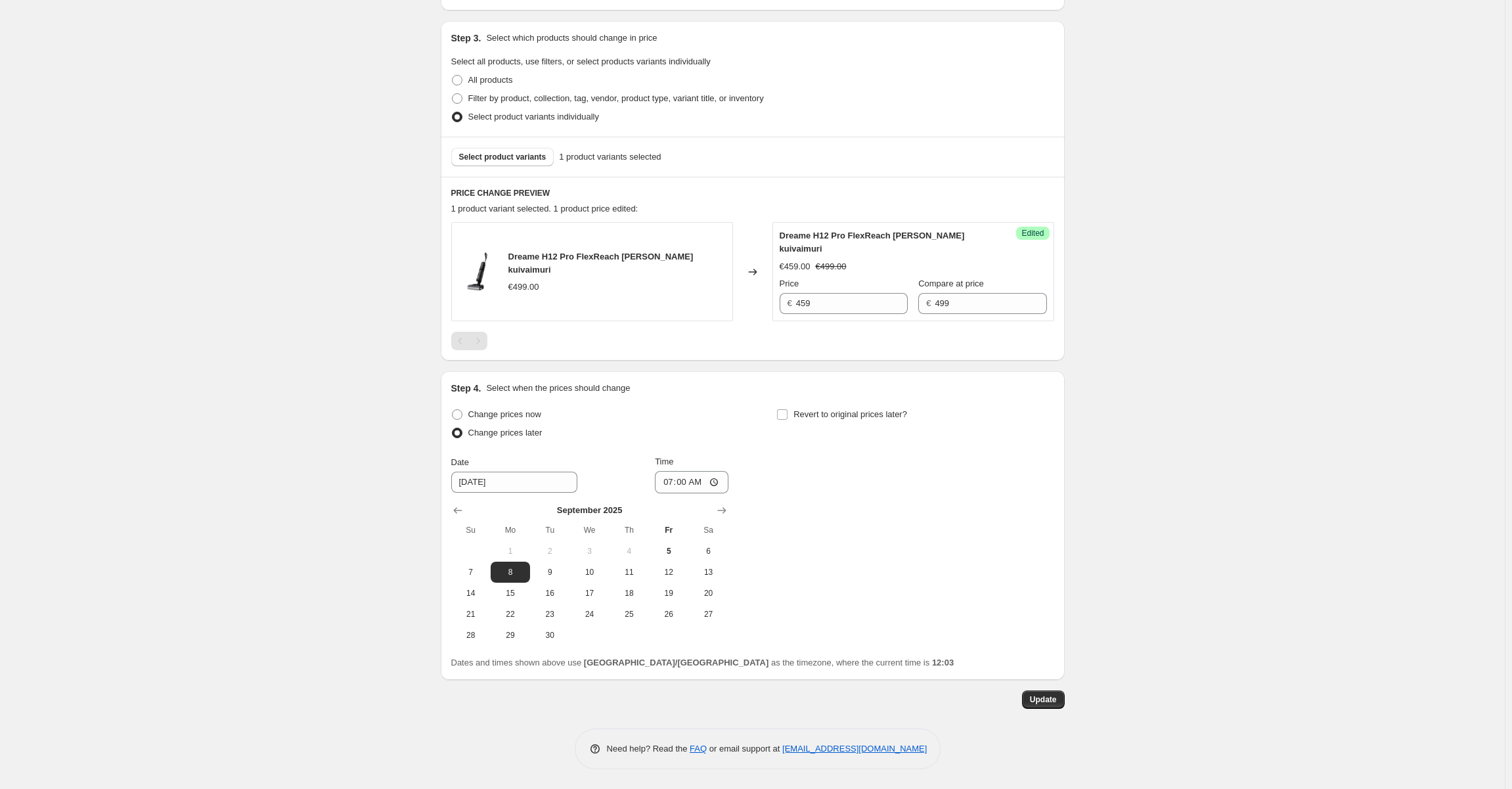
click at [1050, 709] on div "Prices will begin changing on 2025年9月8日 at 07:00. Change prices now Step 1. Opt…" at bounding box center [753, 234] width 624 height 1070
click at [1051, 701] on span "Update" at bounding box center [1044, 699] width 27 height 11
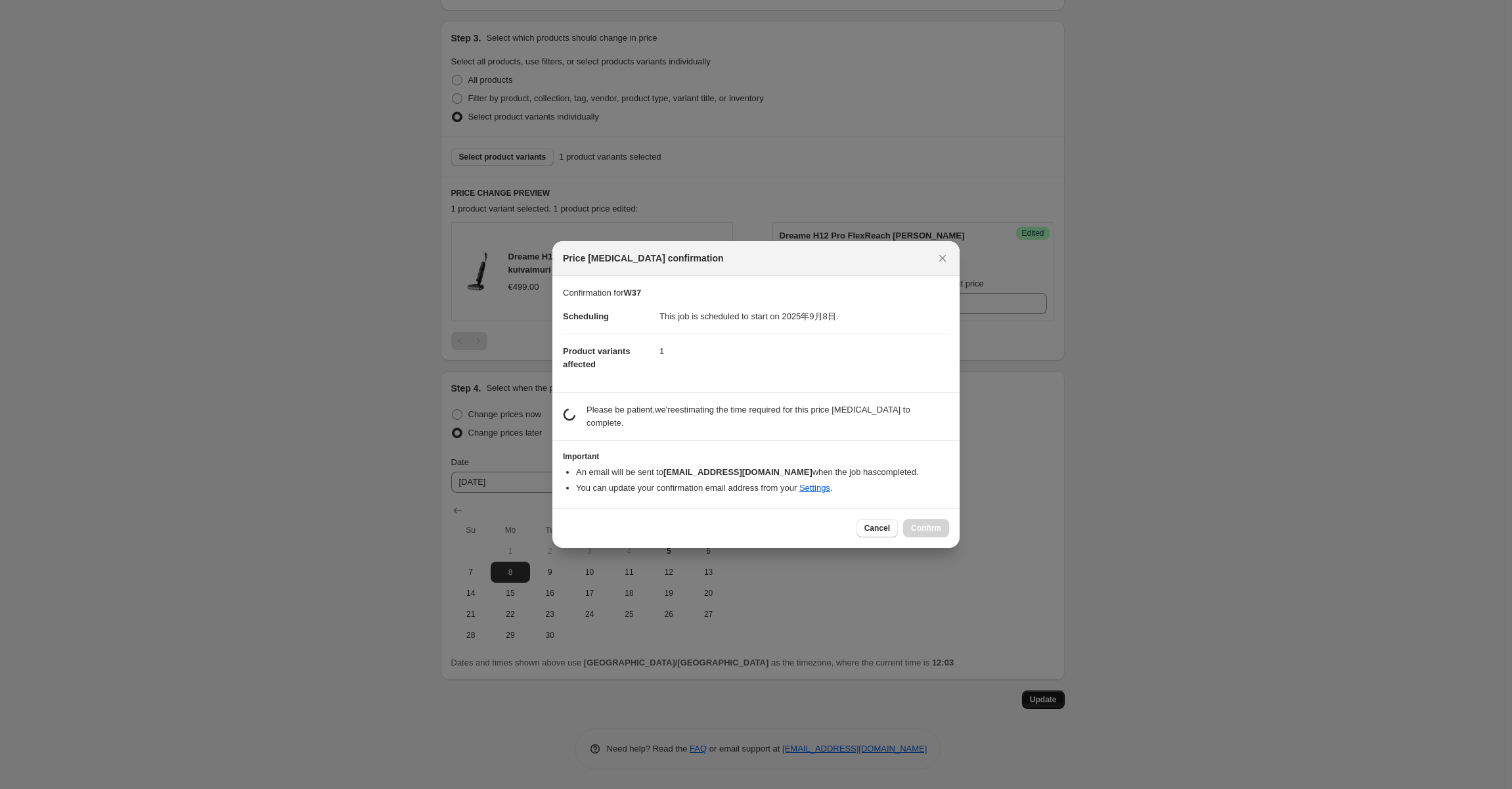
scroll to position [0, 0]
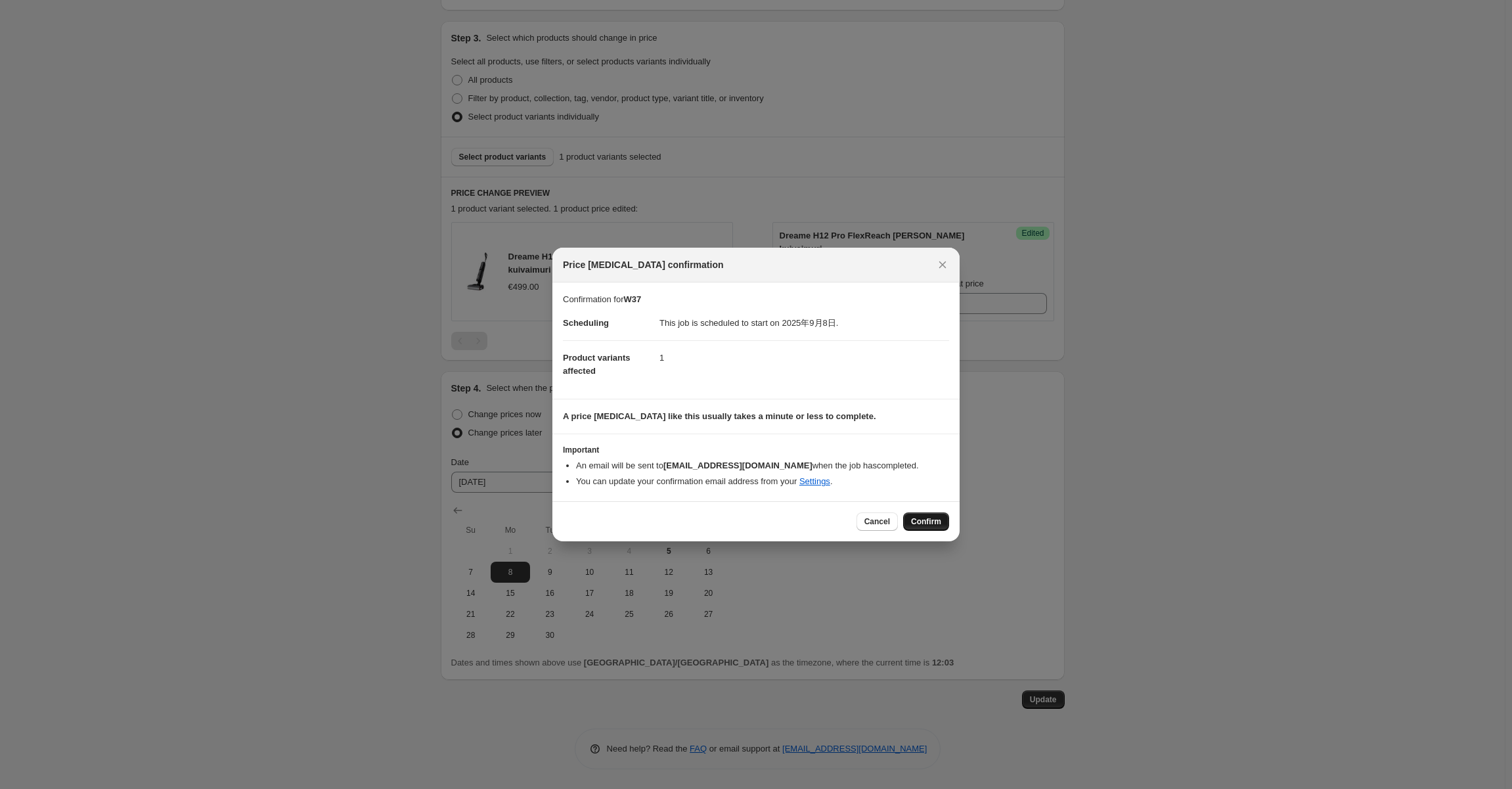
click at [915, 522] on span "Confirm" at bounding box center [926, 522] width 30 height 11
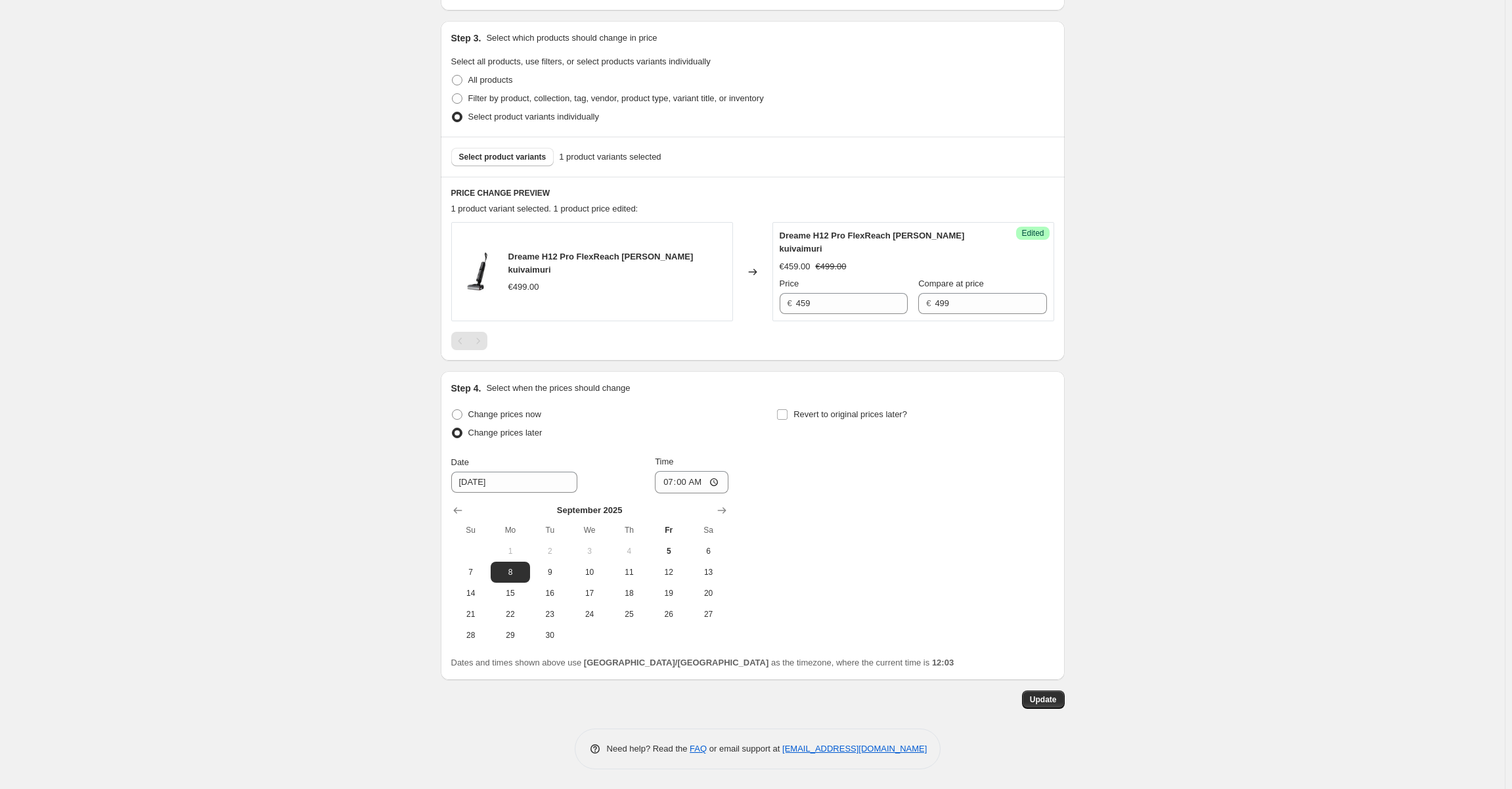
click at [1114, 513] on div "W37. This page is ready W37 Info Scheduled Copy to new job Delete job More acti…" at bounding box center [752, 223] width 1504 height 1129
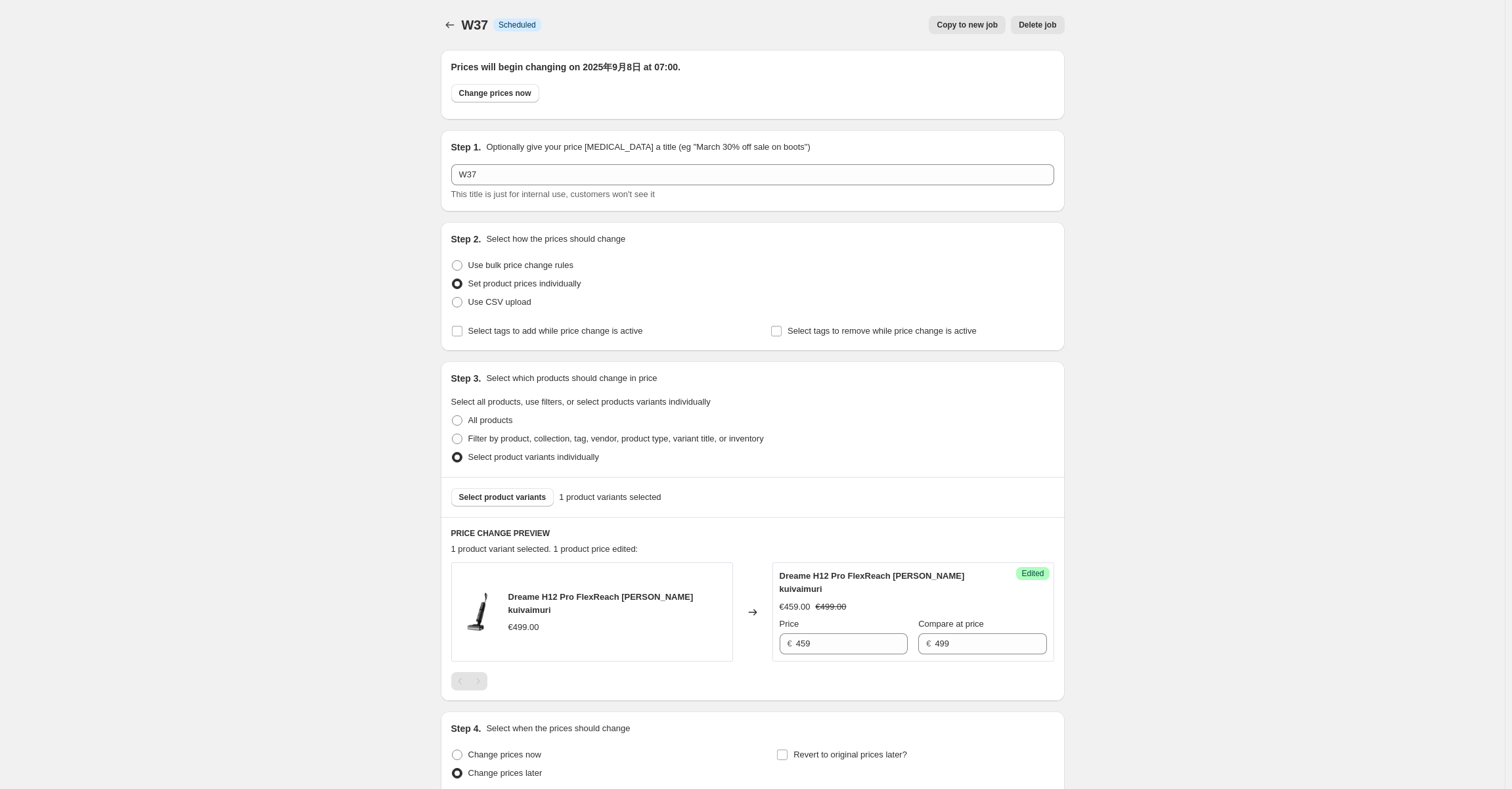
click at [350, 294] on div "W37. This page is ready W37 Info Scheduled Copy to new job Delete job More acti…" at bounding box center [752, 564] width 1504 height 1129
